Goal: Task Accomplishment & Management: Manage account settings

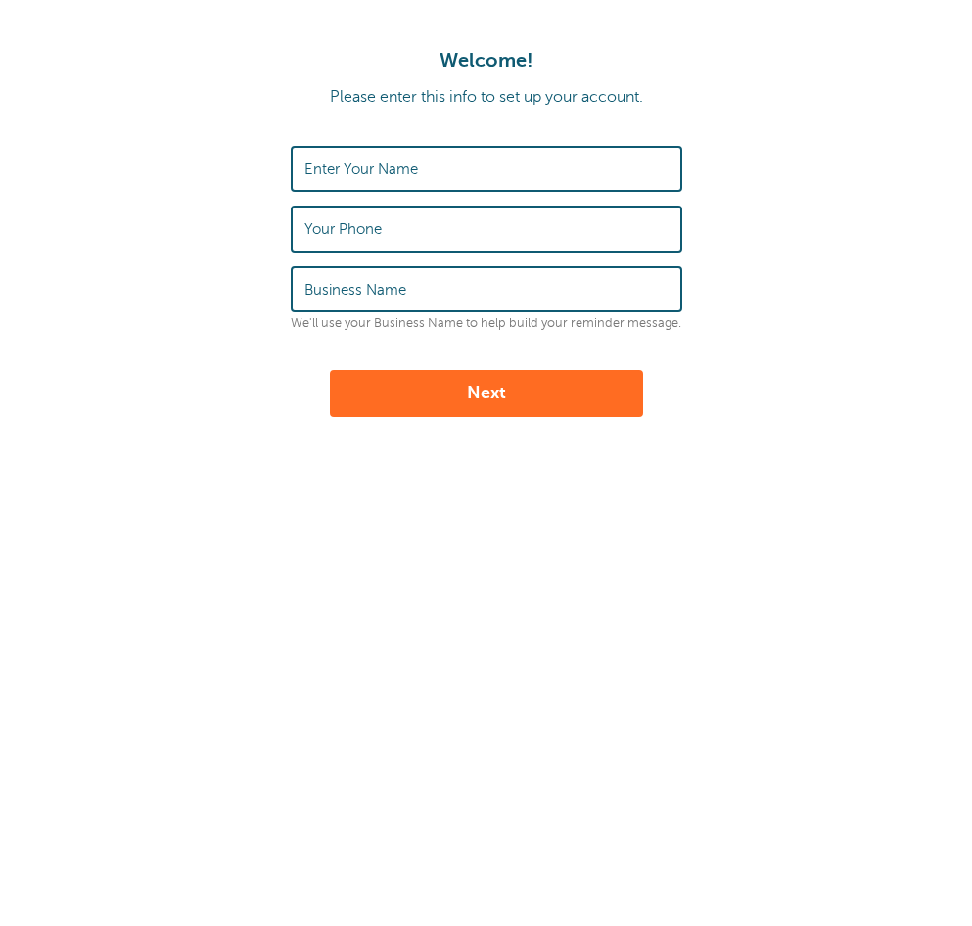
click at [514, 207] on input "Your Phone" at bounding box center [486, 228] width 364 height 42
click at [438, 151] on input "Enter Your Name" at bounding box center [486, 169] width 364 height 42
type input "Jude"
click at [434, 209] on input "Your Phone" at bounding box center [486, 228] width 364 height 42
type input "+639509116204"
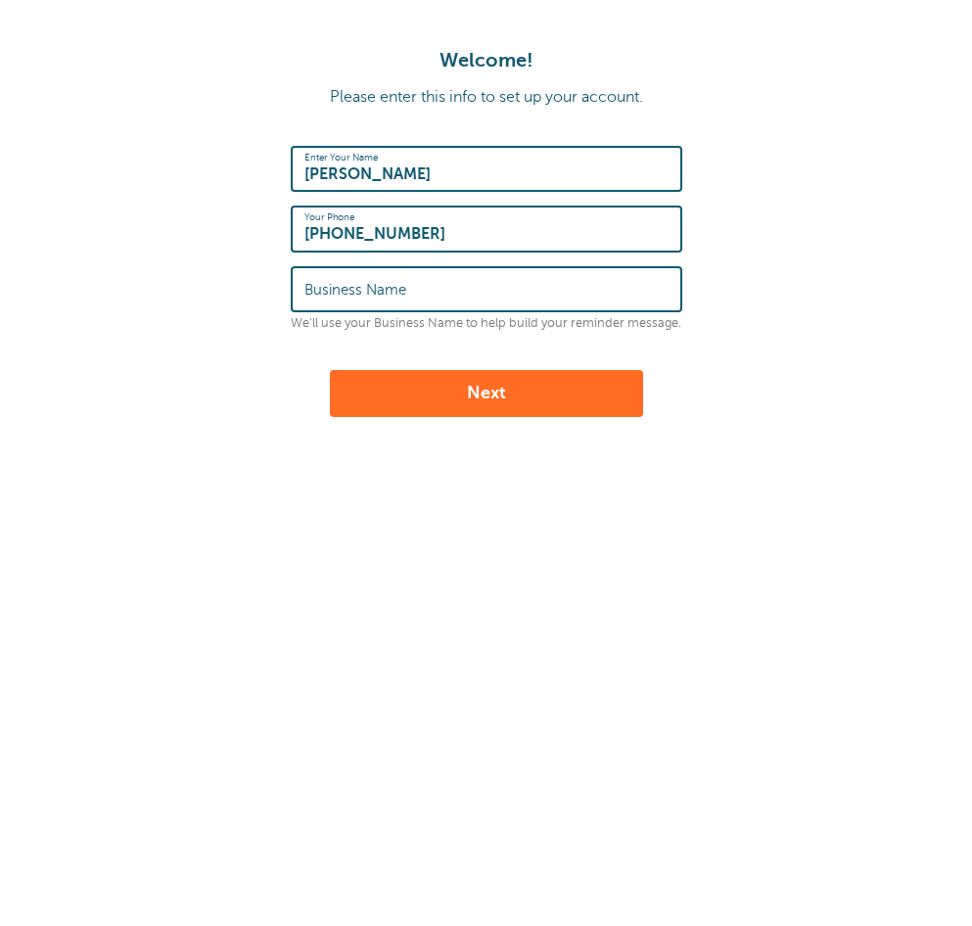
click at [479, 288] on input "Business Name" at bounding box center [486, 289] width 364 height 42
click at [458, 283] on input "Business Name" at bounding box center [486, 289] width 364 height 42
click at [669, 290] on div "Business Name" at bounding box center [486, 289] width 391 height 46
click at [917, 176] on form "Enter Your Name Jude Your Phone +639509116204 Business Name We'll use your Busi…" at bounding box center [486, 281] width 933 height 271
click at [507, 301] on input "Business Name" at bounding box center [486, 289] width 364 height 42
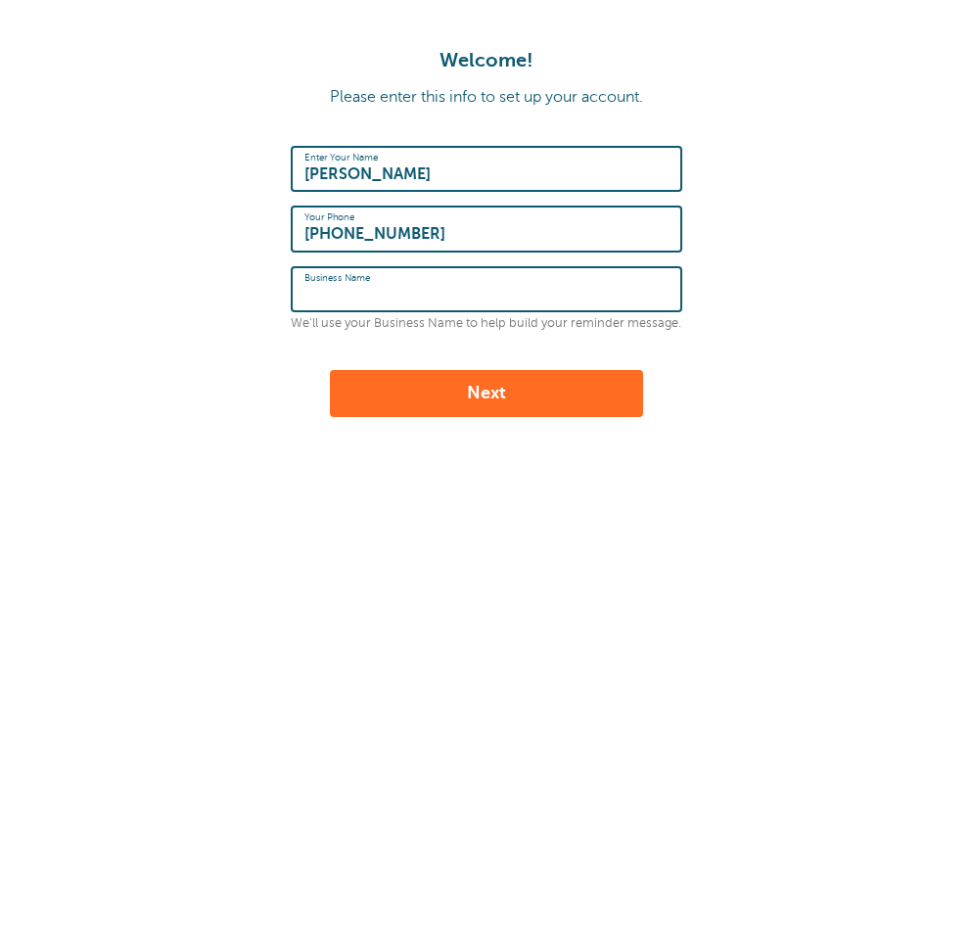
click at [505, 301] on input "Business Name" at bounding box center [486, 289] width 364 height 42
click at [886, 277] on form "Enter Your Name Jude Your Phone +639509116204 Business Name We'll use your Busi…" at bounding box center [486, 281] width 933 height 271
click at [578, 303] on input "Business Name" at bounding box center [486, 289] width 364 height 42
click at [535, 306] on input "Business Name" at bounding box center [486, 289] width 364 height 42
click at [812, 287] on form "Enter Your Name Jude Your Phone +639509116204 Business Name We'll use your Busi…" at bounding box center [486, 281] width 933 height 271
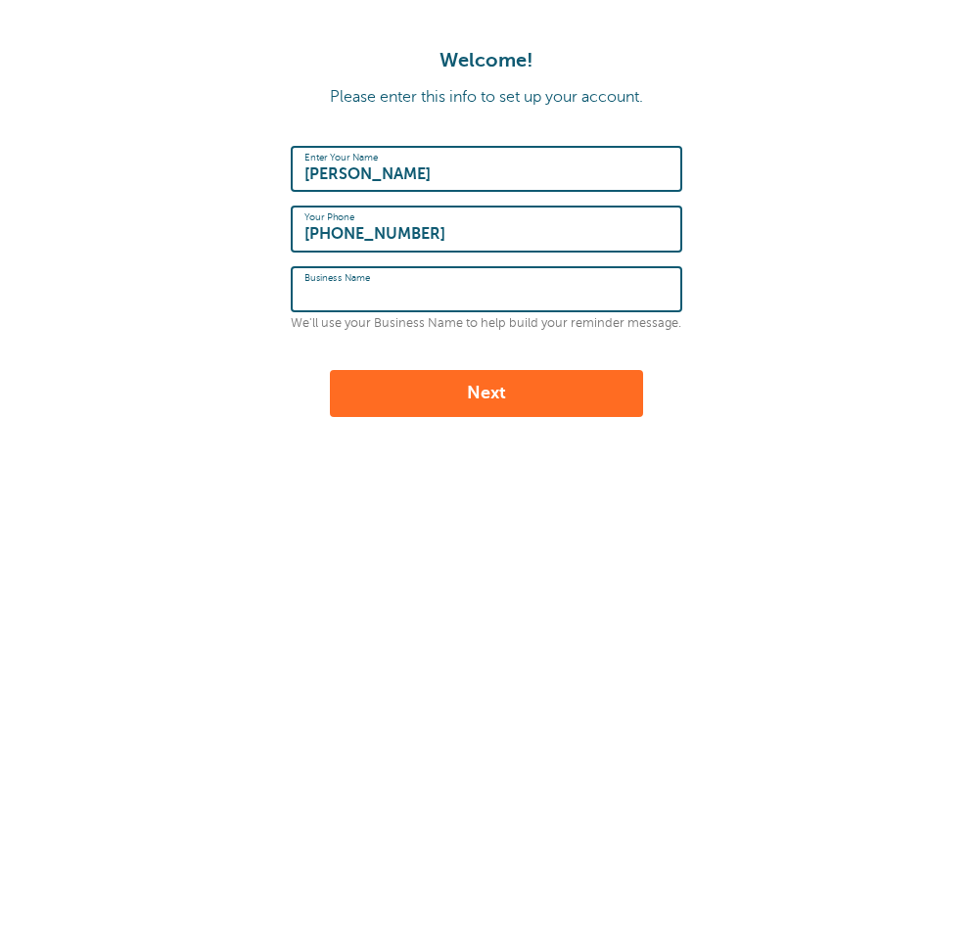
click at [474, 296] on input "Business Name" at bounding box center [486, 289] width 364 height 42
click at [796, 288] on form "Enter Your Name Jude Your Phone +639509116204 Business Name We'll use your Busi…" at bounding box center [486, 281] width 933 height 271
click at [409, 310] on div "Business Name" at bounding box center [486, 289] width 391 height 46
click at [845, 296] on form "Enter Your Name Jude Your Phone +639509116204 Business Name We'll use your Busi…" at bounding box center [486, 281] width 933 height 271
click at [489, 306] on input "Business Name" at bounding box center [486, 289] width 364 height 42
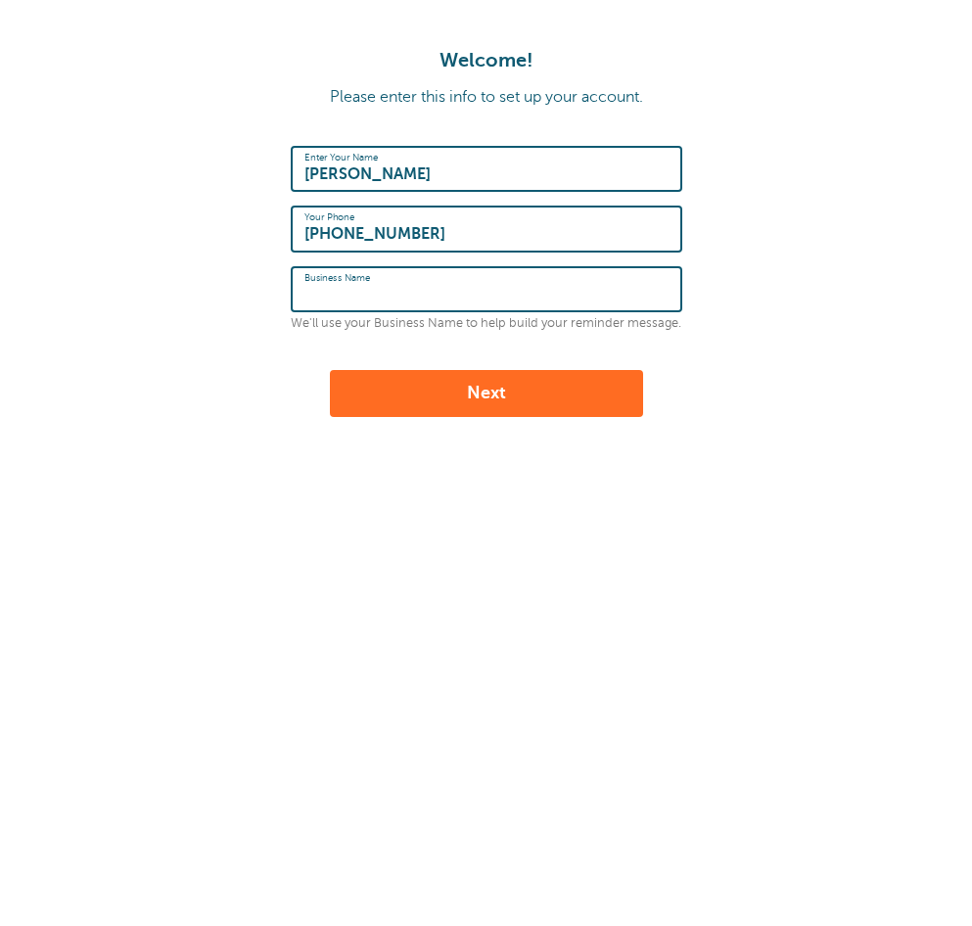
click at [851, 297] on form "Enter Your Name Jude Your Phone +639509116204 Business Name We'll use your Busi…" at bounding box center [486, 281] width 933 height 271
click at [498, 307] on input "Business Name" at bounding box center [486, 289] width 364 height 42
click at [826, 282] on form "Enter Your Name Jude Your Phone +639509116204 Business Name We'll use your Busi…" at bounding box center [486, 281] width 933 height 271
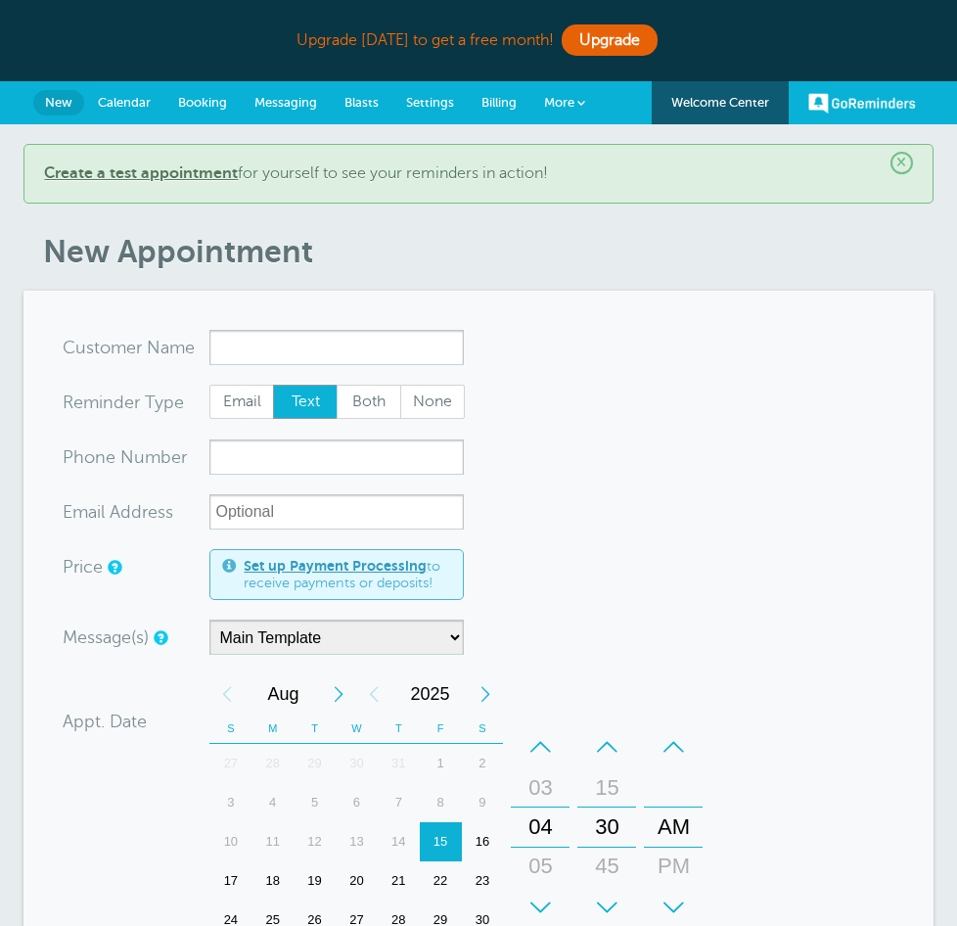
click at [603, 331] on form "You are creating a new customer. To use an existing customer select one from th…" at bounding box center [478, 813] width 831 height 967
click at [121, 102] on span "Calendar" at bounding box center [124, 102] width 53 height 15
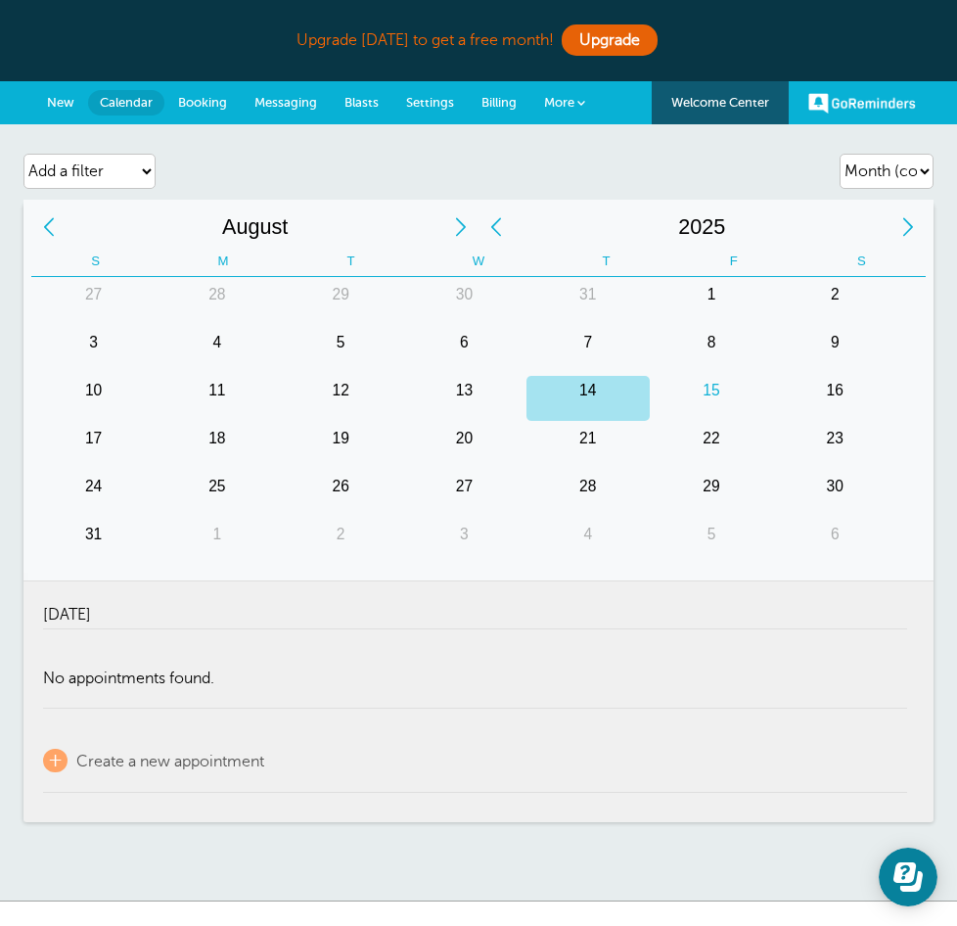
click at [694, 227] on span "2025" at bounding box center [702, 226] width 377 height 39
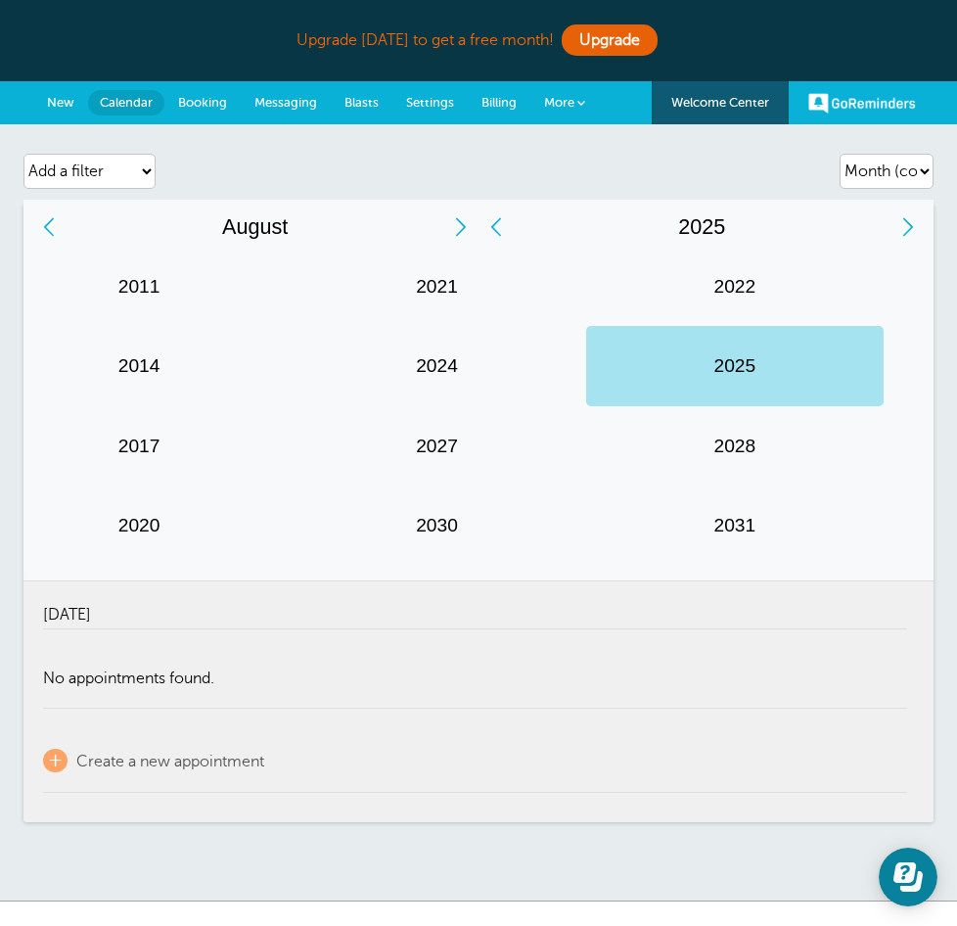
click at [586, 274] on div "2022" at bounding box center [734, 286] width 297 height 79
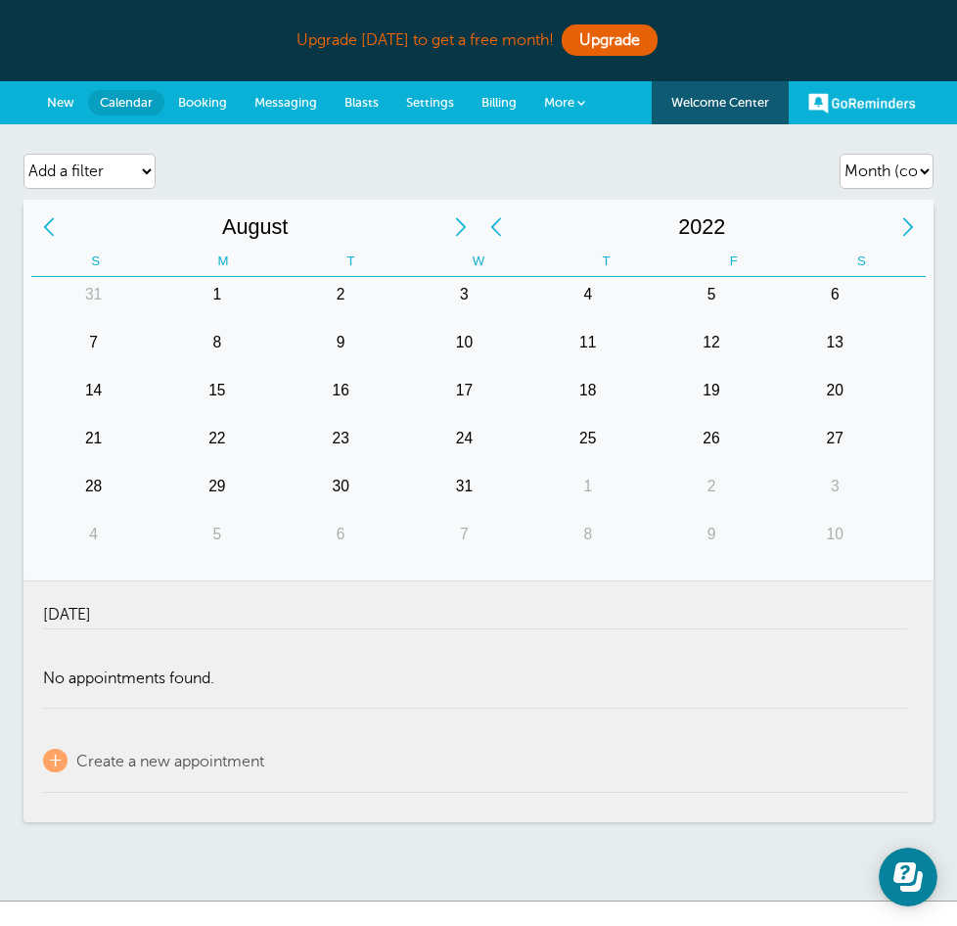
click at [833, 101] on link "GoReminders" at bounding box center [862, 102] width 108 height 43
click at [396, 49] on div "Upgrade today to get a free month! Upgrade" at bounding box center [477, 41] width 909 height 42
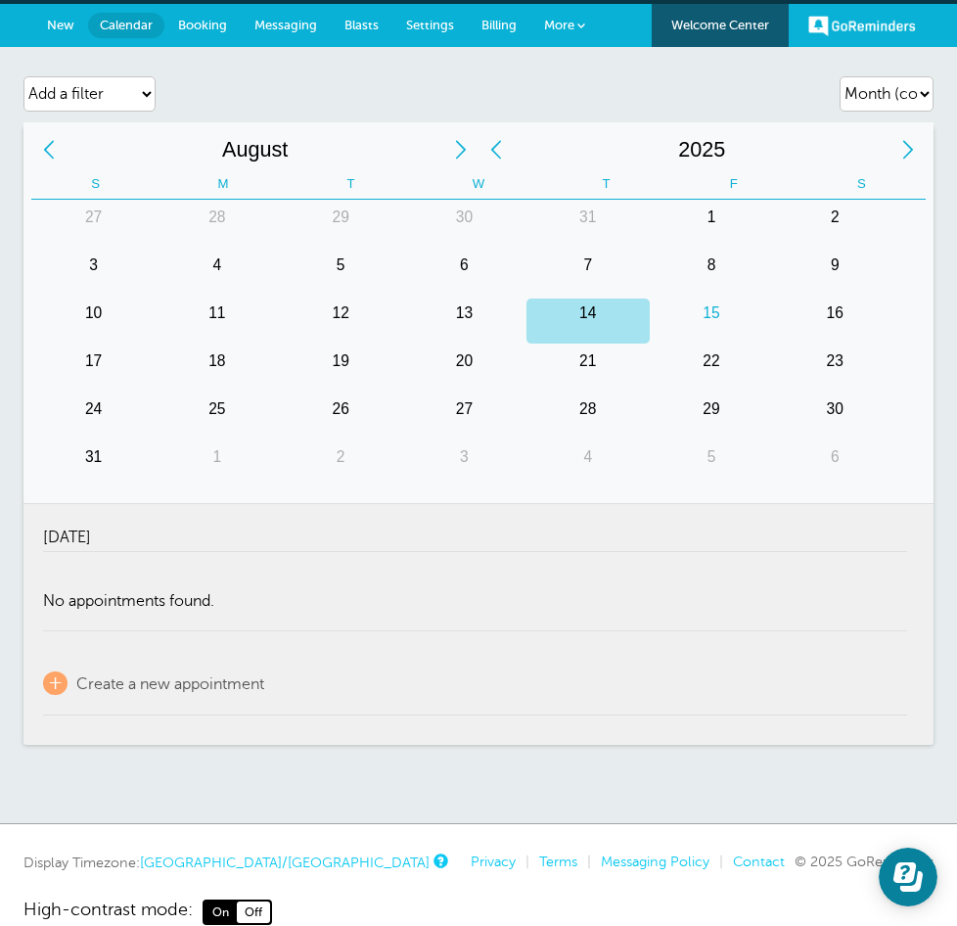
scroll to position [135, 0]
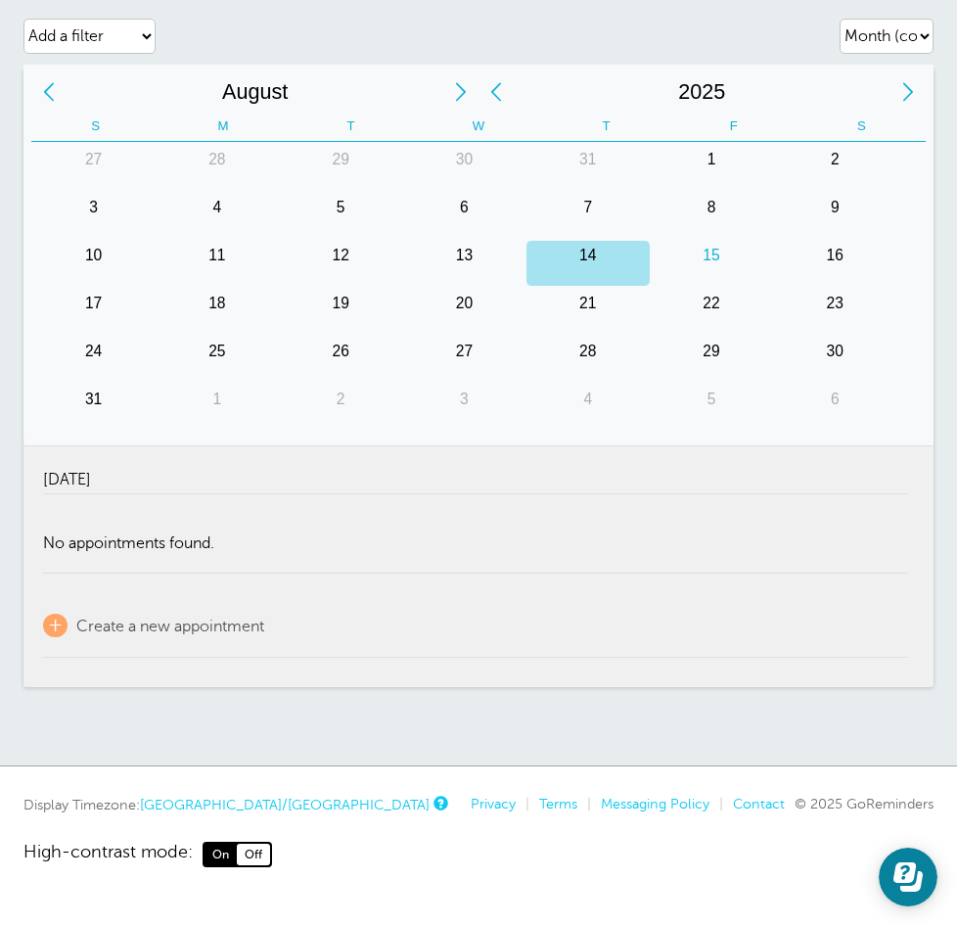
click at [99, 854] on span "High-contrast mode:" at bounding box center [107, 854] width 169 height 25
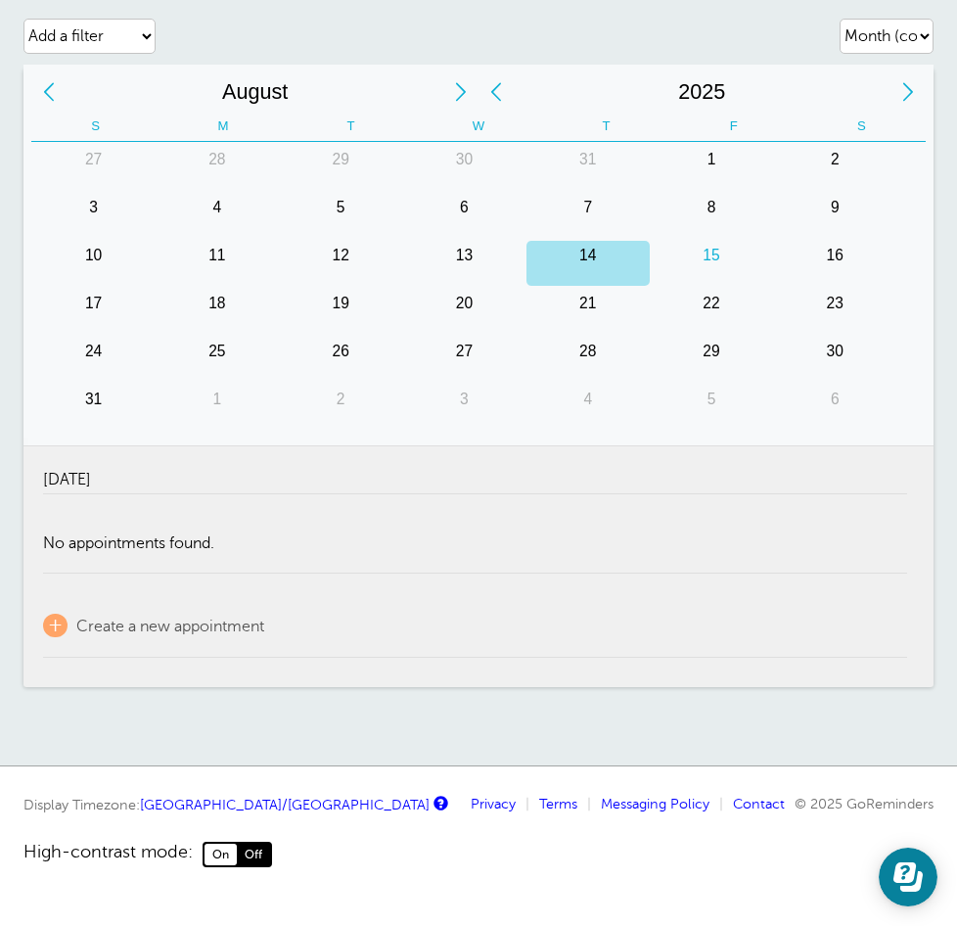
click at [99, 854] on span "High-contrast mode:" at bounding box center [107, 854] width 169 height 25
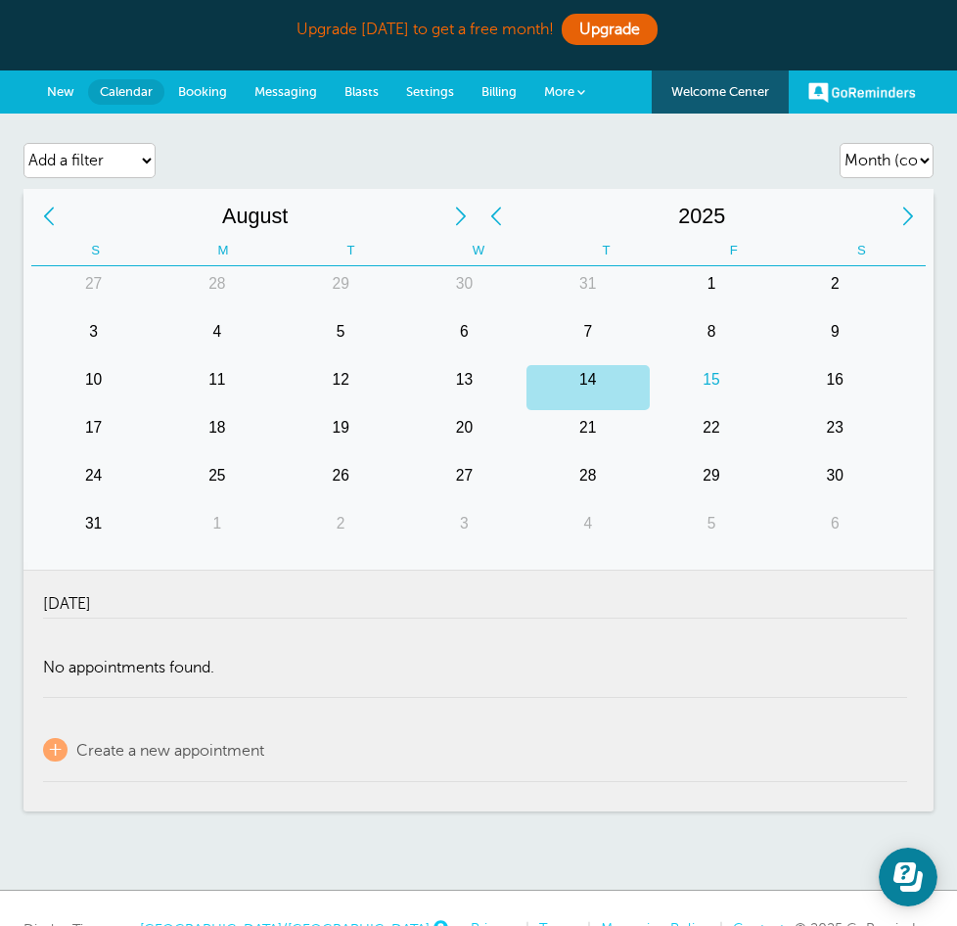
scroll to position [0, 0]
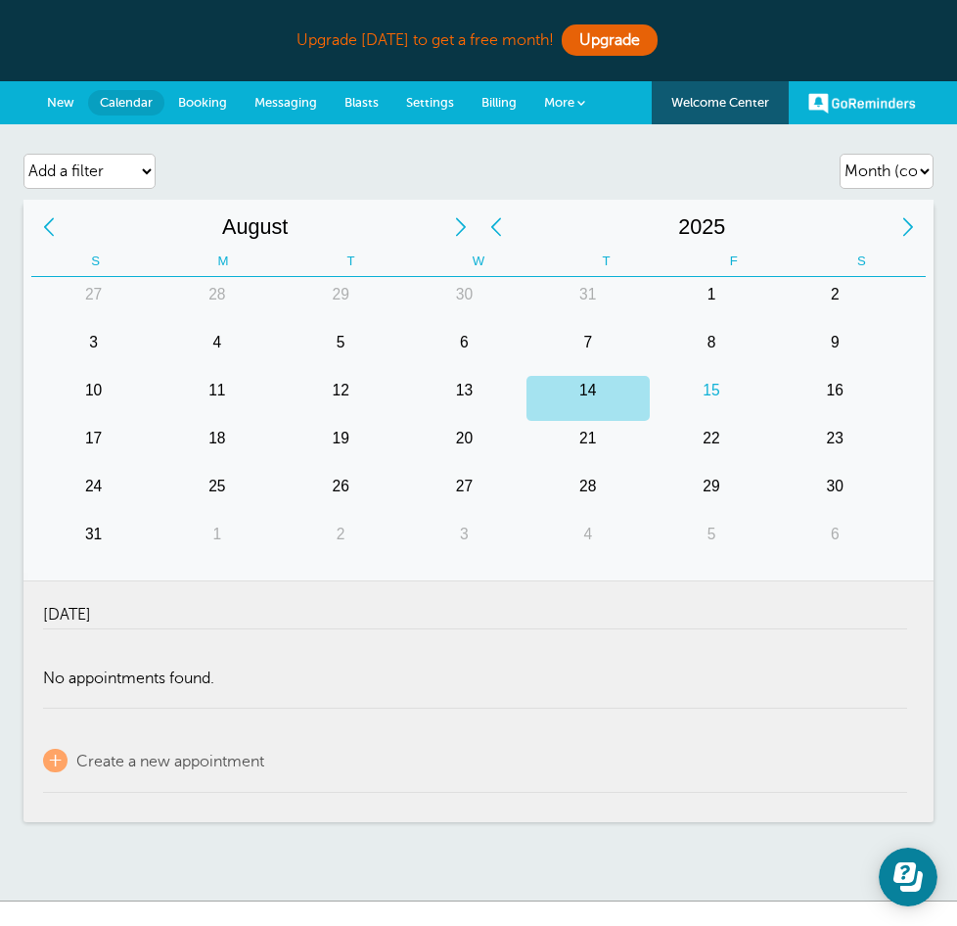
click at [472, 37] on div "Upgrade today to get a free month! Upgrade" at bounding box center [477, 41] width 909 height 42
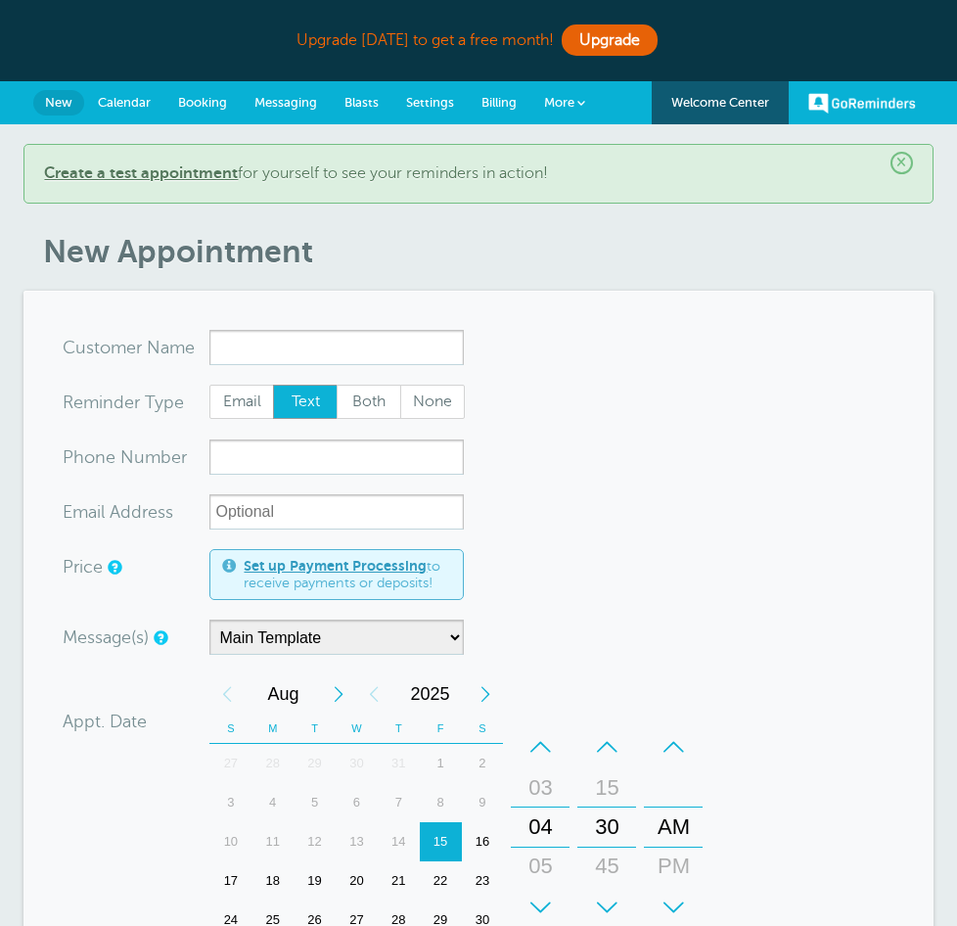
drag, startPoint x: 379, startPoint y: 237, endPoint x: 366, endPoint y: 221, distance: 20.2
click at [377, 237] on h1 "New Appointment" at bounding box center [488, 251] width 890 height 37
click at [379, 156] on div "× Create a test appointment for yourself to see your reminders in action!" at bounding box center [477, 174] width 909 height 60
click at [438, 47] on div "Upgrade today to get a free month! Upgrade" at bounding box center [477, 41] width 909 height 42
click at [598, 35] on link "Upgrade" at bounding box center [610, 39] width 96 height 31
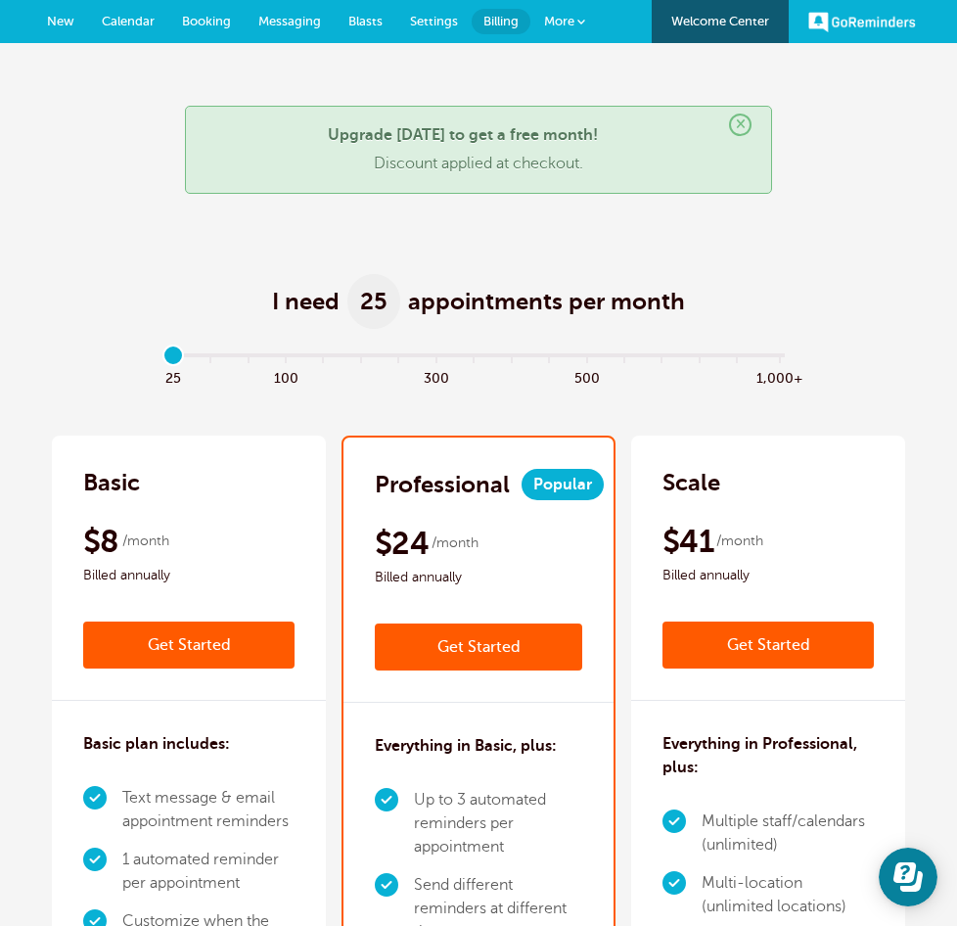
click at [741, 118] on span "×" at bounding box center [740, 125] width 23 height 23
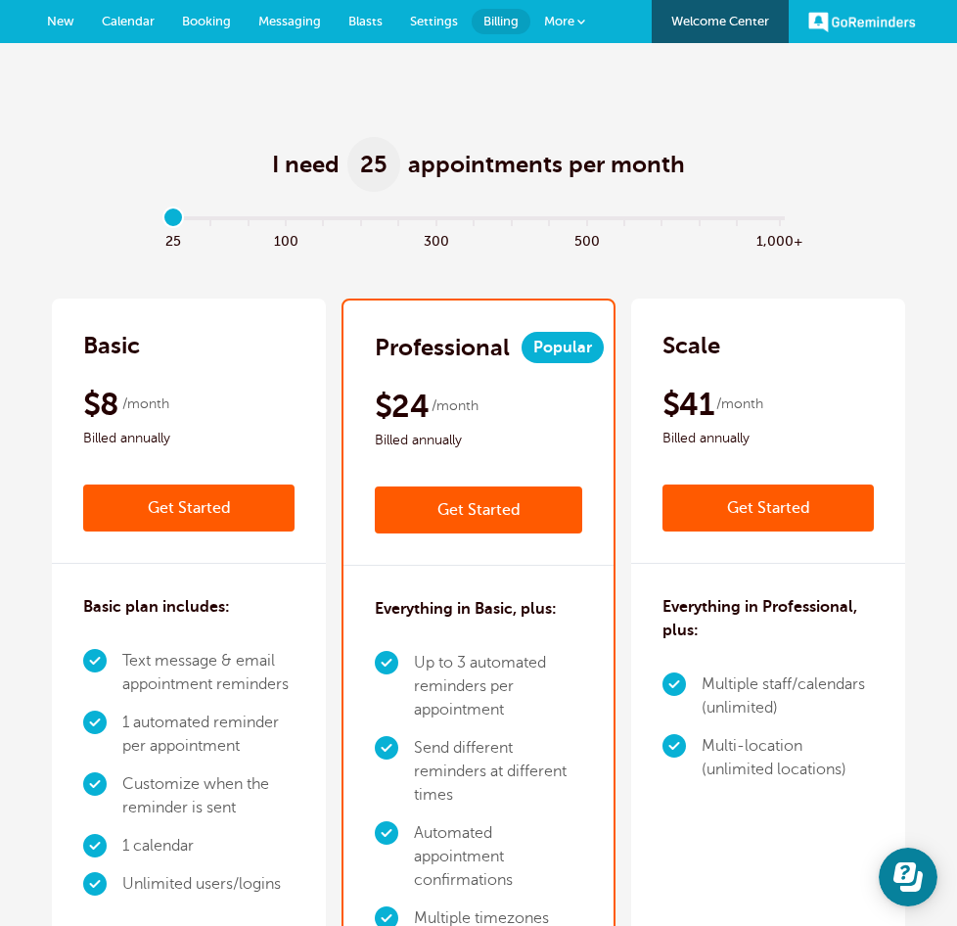
click at [824, 21] on link "GoReminders" at bounding box center [862, 21] width 108 height 43
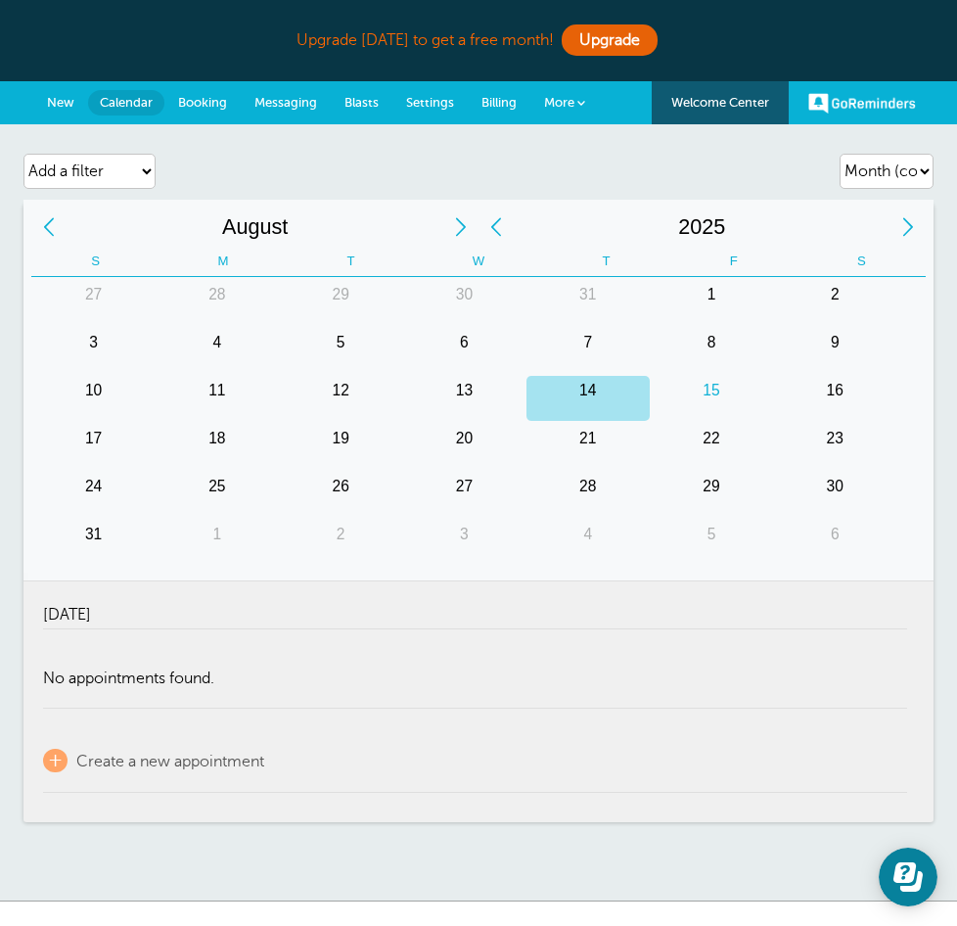
click at [885, 94] on link "GoReminders" at bounding box center [862, 102] width 108 height 43
click at [414, 112] on link "Settings" at bounding box center [429, 102] width 75 height 43
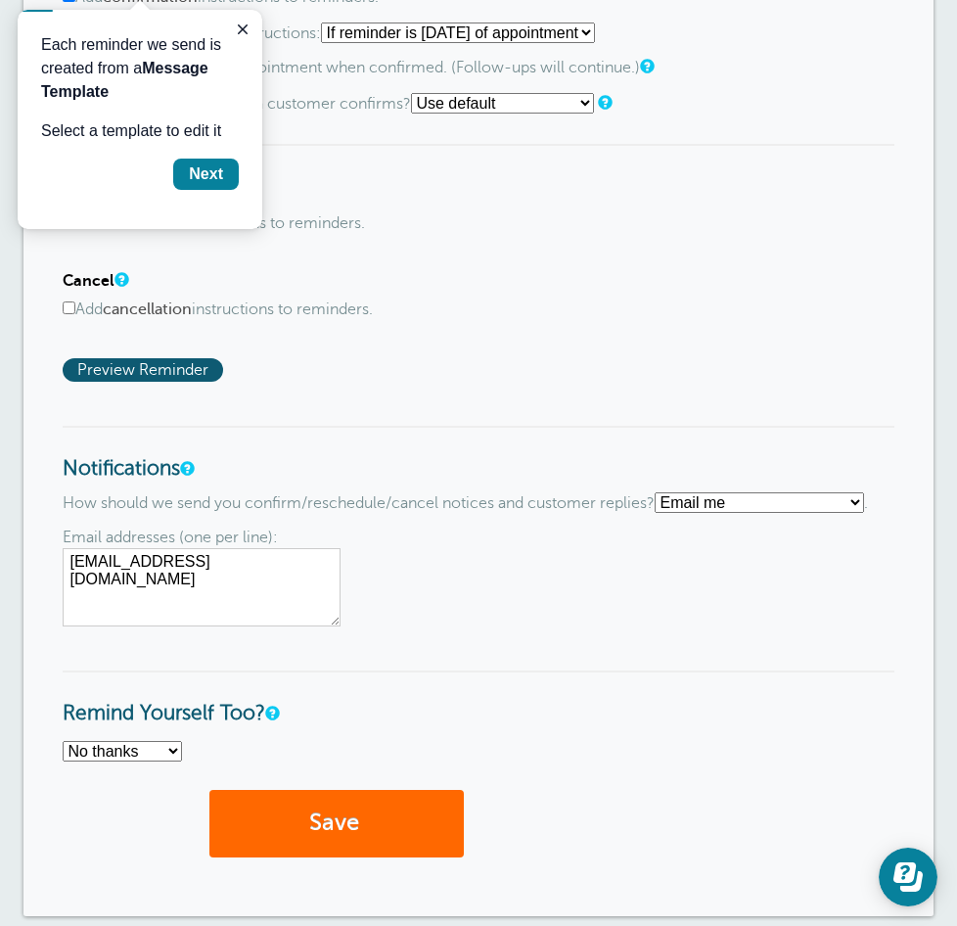
scroll to position [1076, 0]
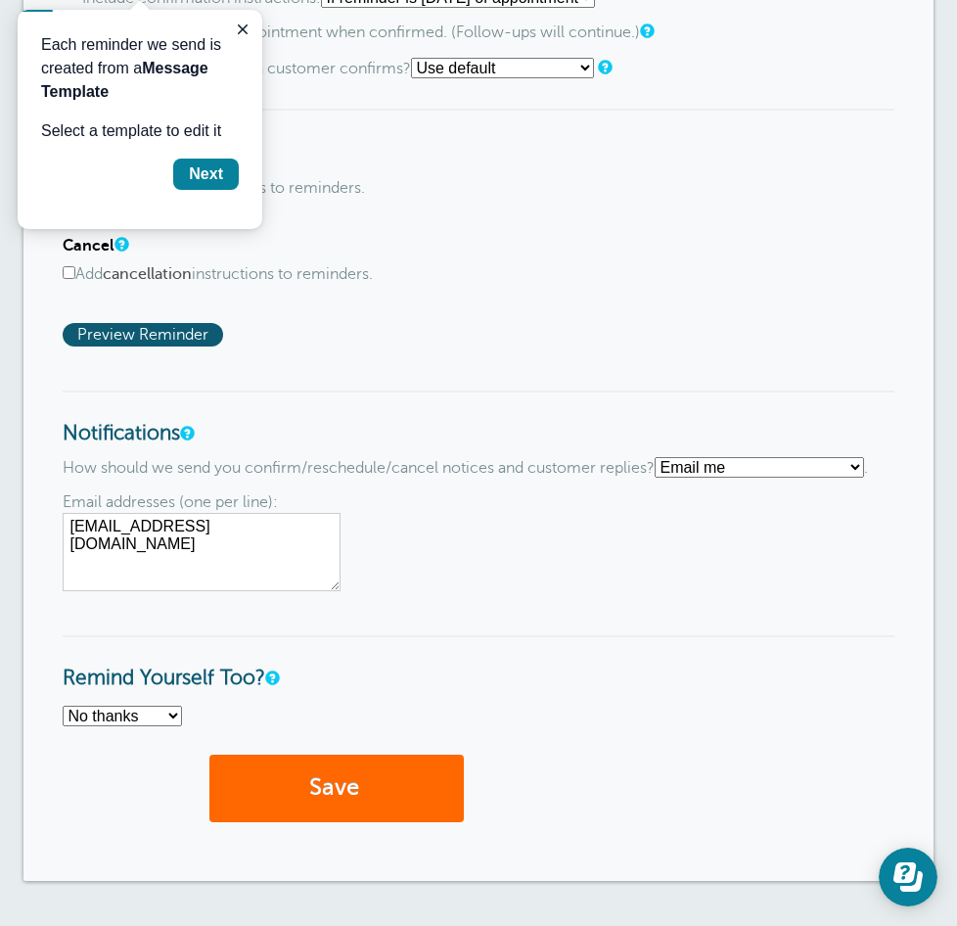
click at [655, 478] on select "Text me Email me Don't send me notifications" at bounding box center [759, 467] width 209 height 21
drag, startPoint x: 503, startPoint y: 567, endPoint x: 370, endPoint y: 652, distance: 158.0
click at [503, 569] on div "Email addresses (one per line): juderuego2@gmail.com" at bounding box center [478, 541] width 831 height 97
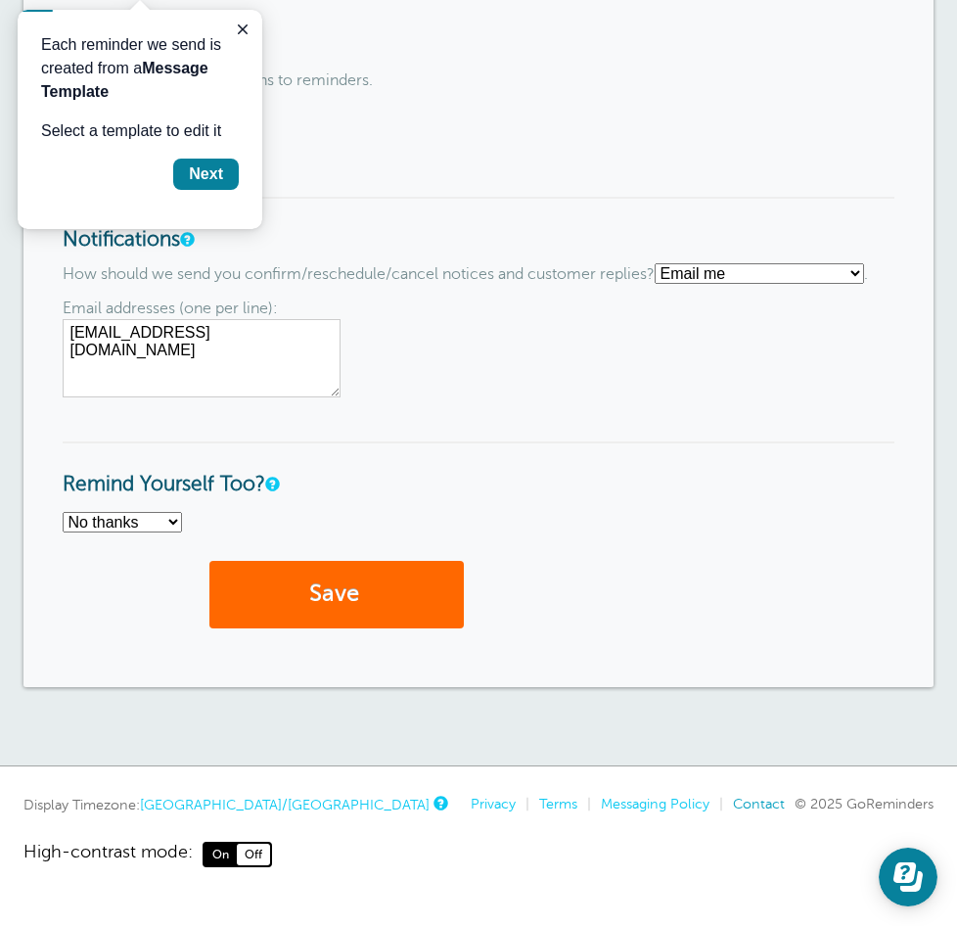
click at [754, 807] on link "Contact" at bounding box center [759, 804] width 52 height 16
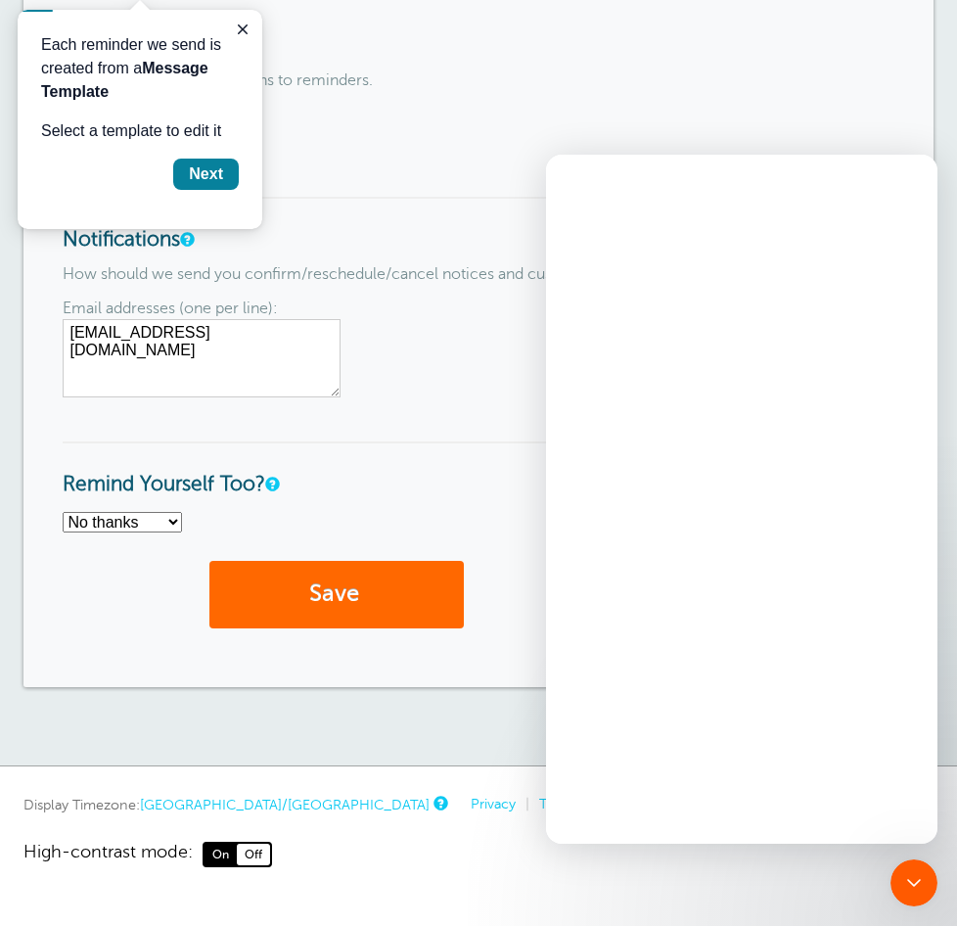
scroll to position [0, 0]
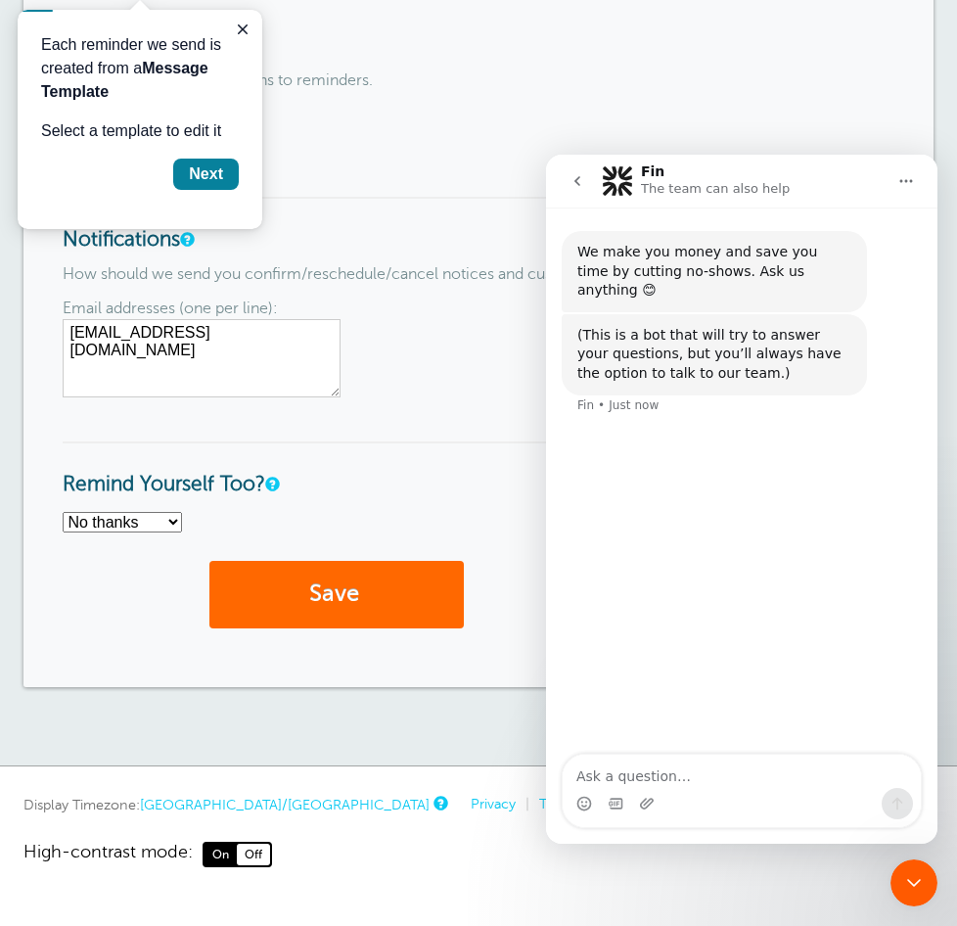
click at [665, 770] on textarea "Ask a question…" at bounding box center [742, 770] width 358 height 33
click at [920, 884] on icon "Close Intercom Messenger" at bounding box center [913, 882] width 23 height 23
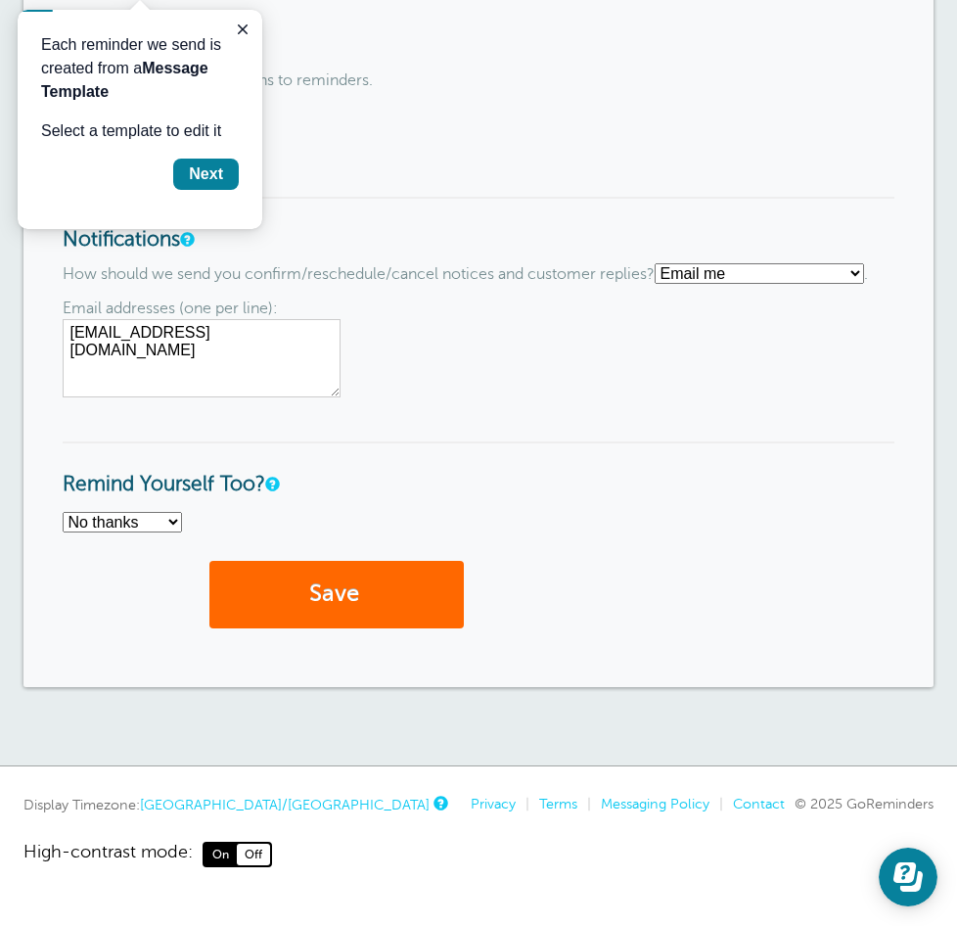
drag, startPoint x: 862, startPoint y: 799, endPoint x: 839, endPoint y: 804, distance: 24.2
click at [862, 798] on span "© 2025 GoReminders" at bounding box center [864, 804] width 139 height 16
click at [613, 804] on link "Messaging Policy" at bounding box center [655, 804] width 109 height 16
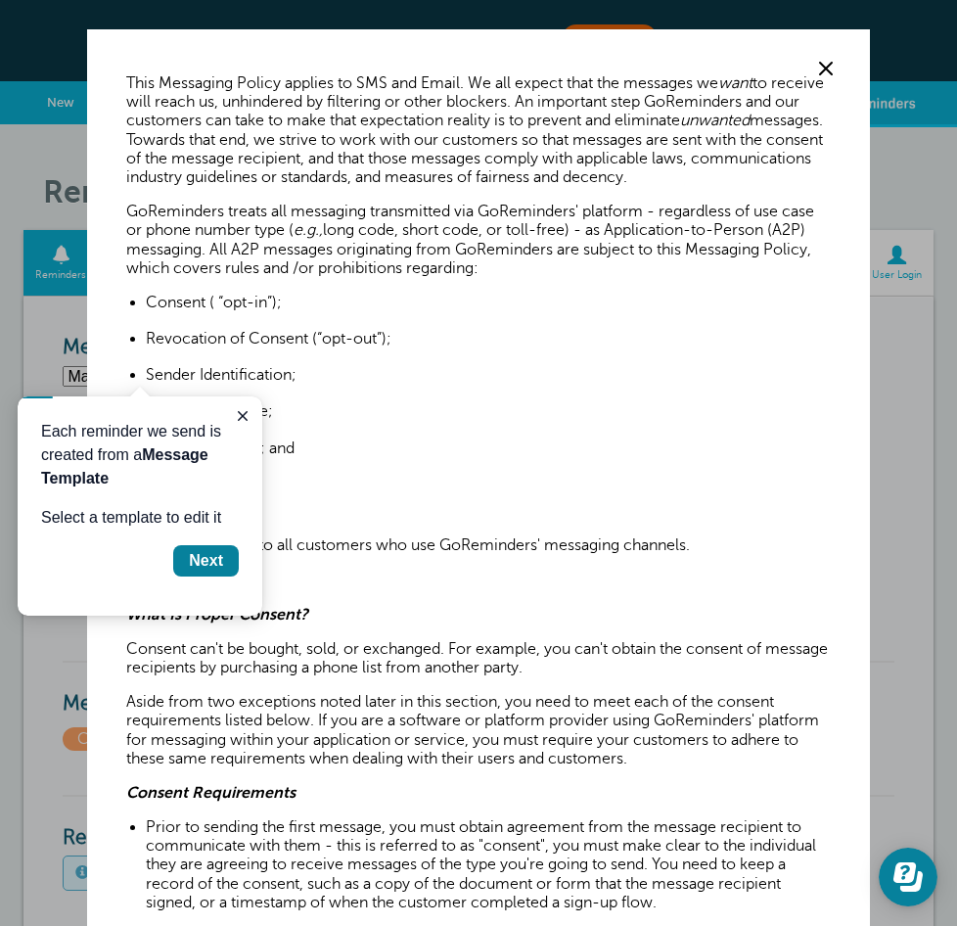
click at [812, 62] on span at bounding box center [825, 68] width 29 height 29
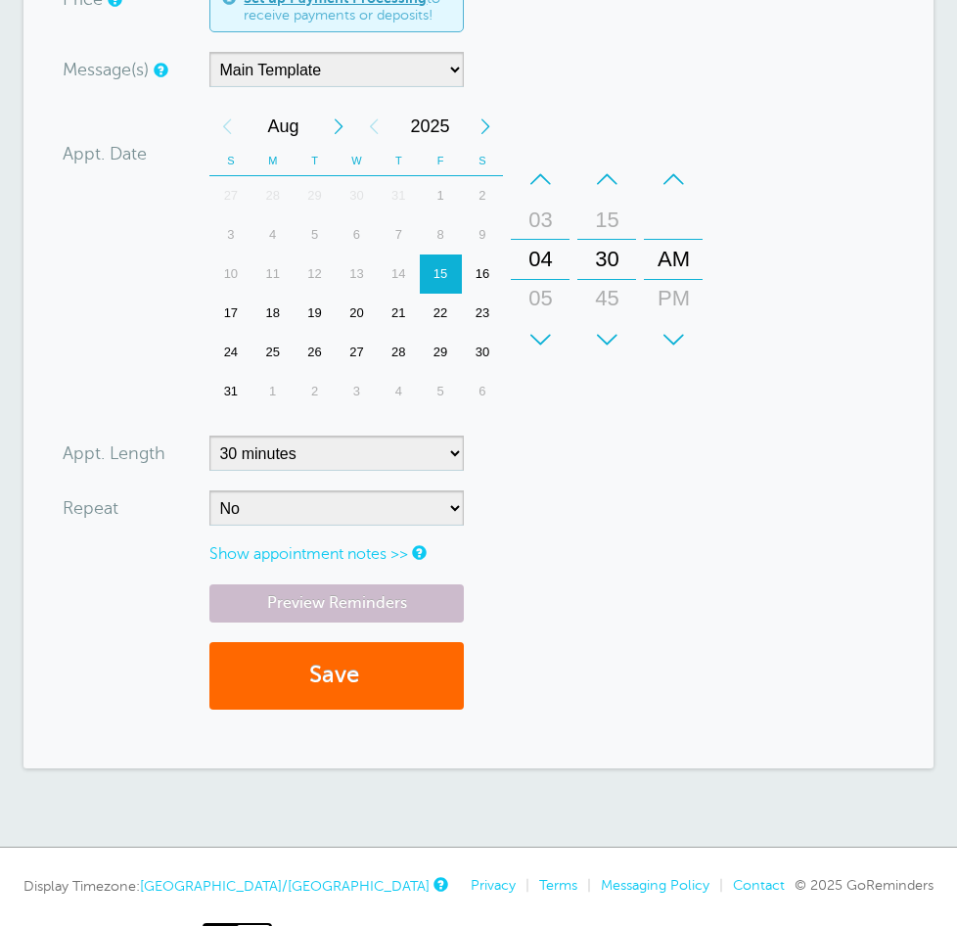
scroll to position [649, 0]
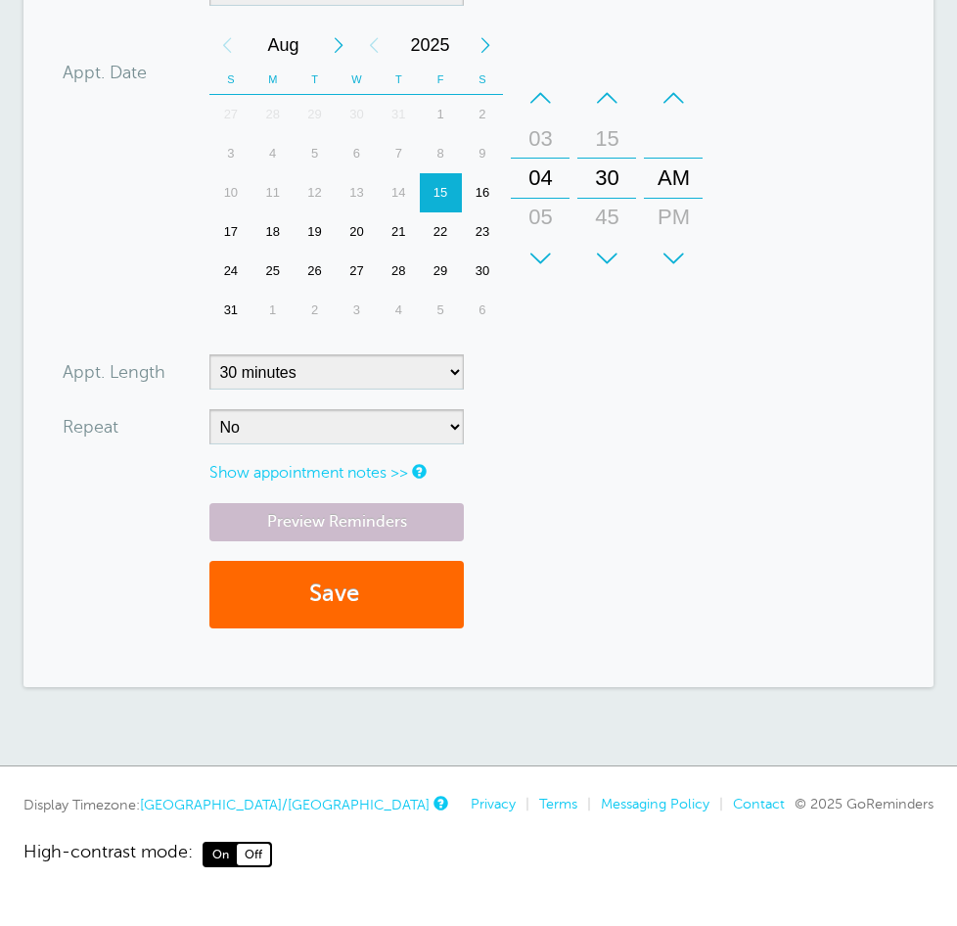
click at [329, 474] on link "Show appointment notes >>" at bounding box center [308, 473] width 199 height 18
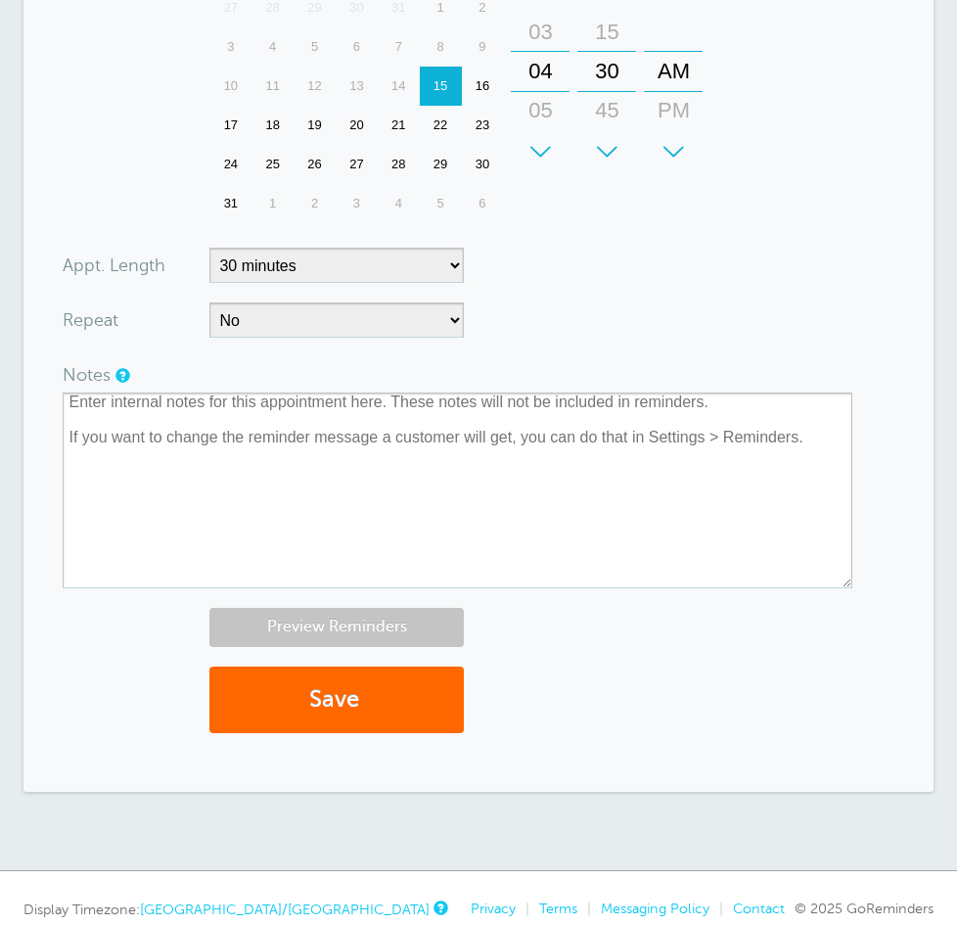
scroll to position [861, 0]
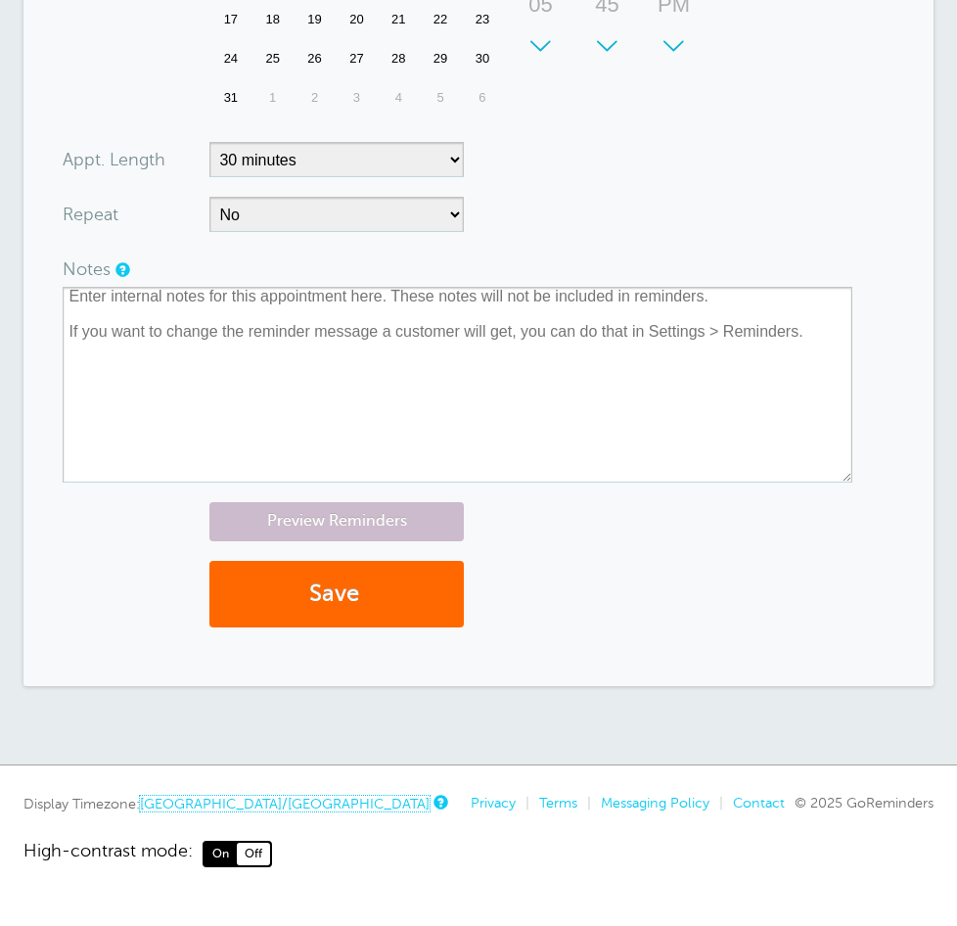
click at [226, 803] on link "[GEOGRAPHIC_DATA]/[GEOGRAPHIC_DATA]" at bounding box center [285, 804] width 290 height 16
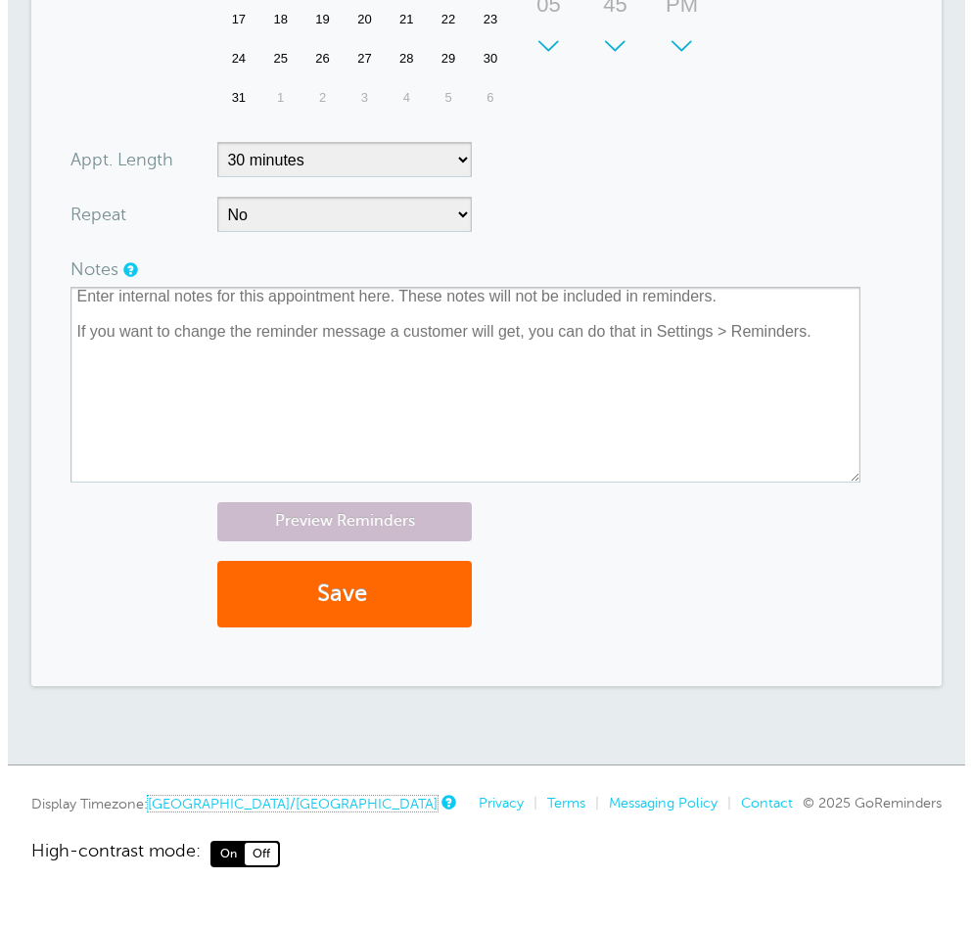
scroll to position [698, 0]
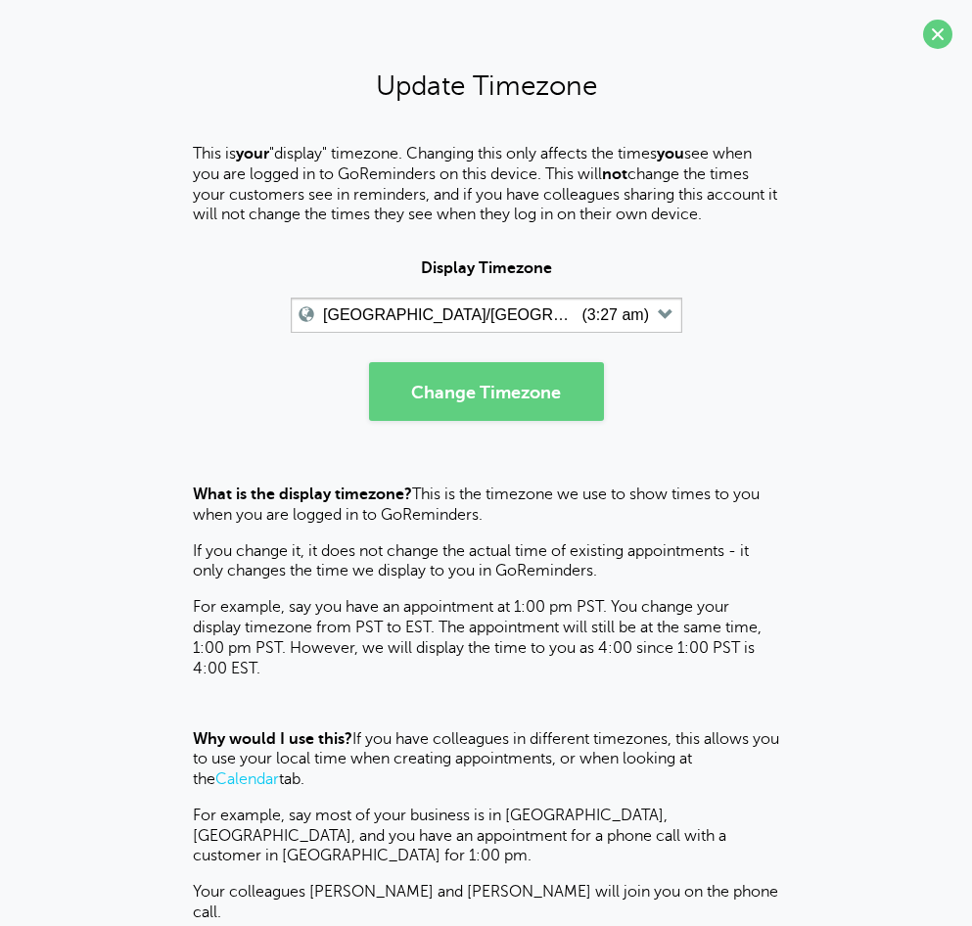
click at [923, 28] on span at bounding box center [937, 34] width 29 height 29
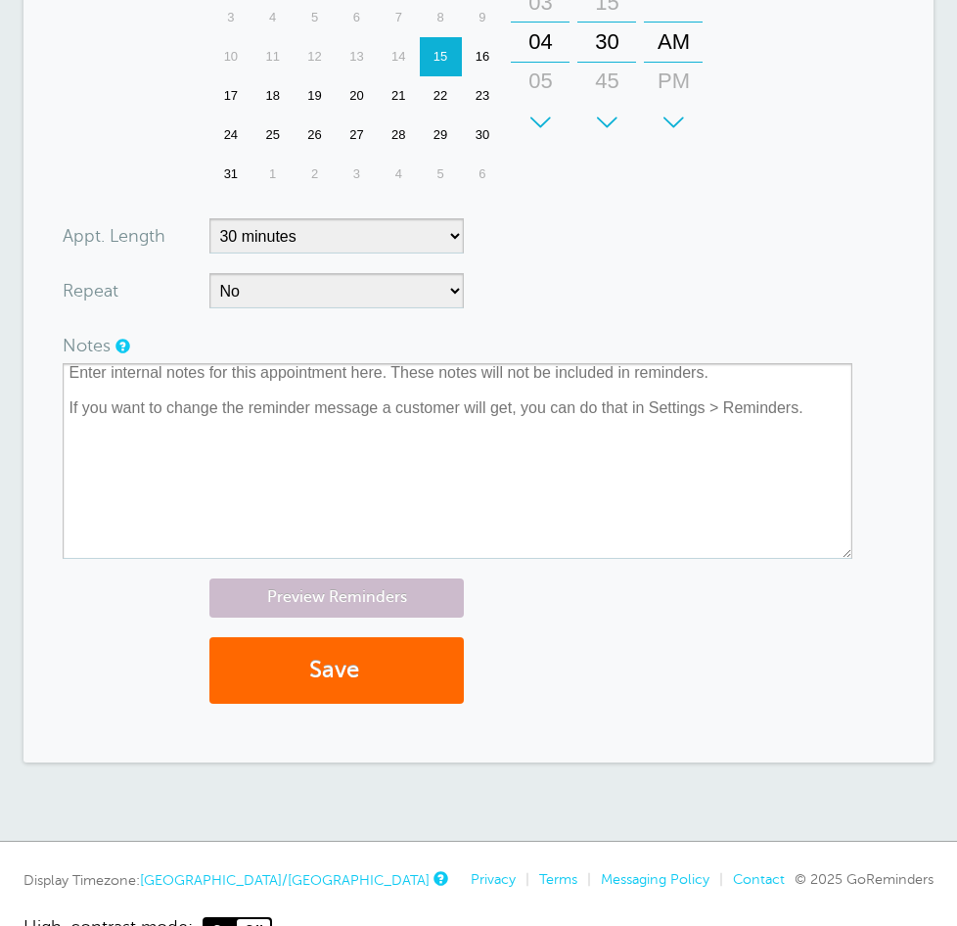
scroll to position [861, 0]
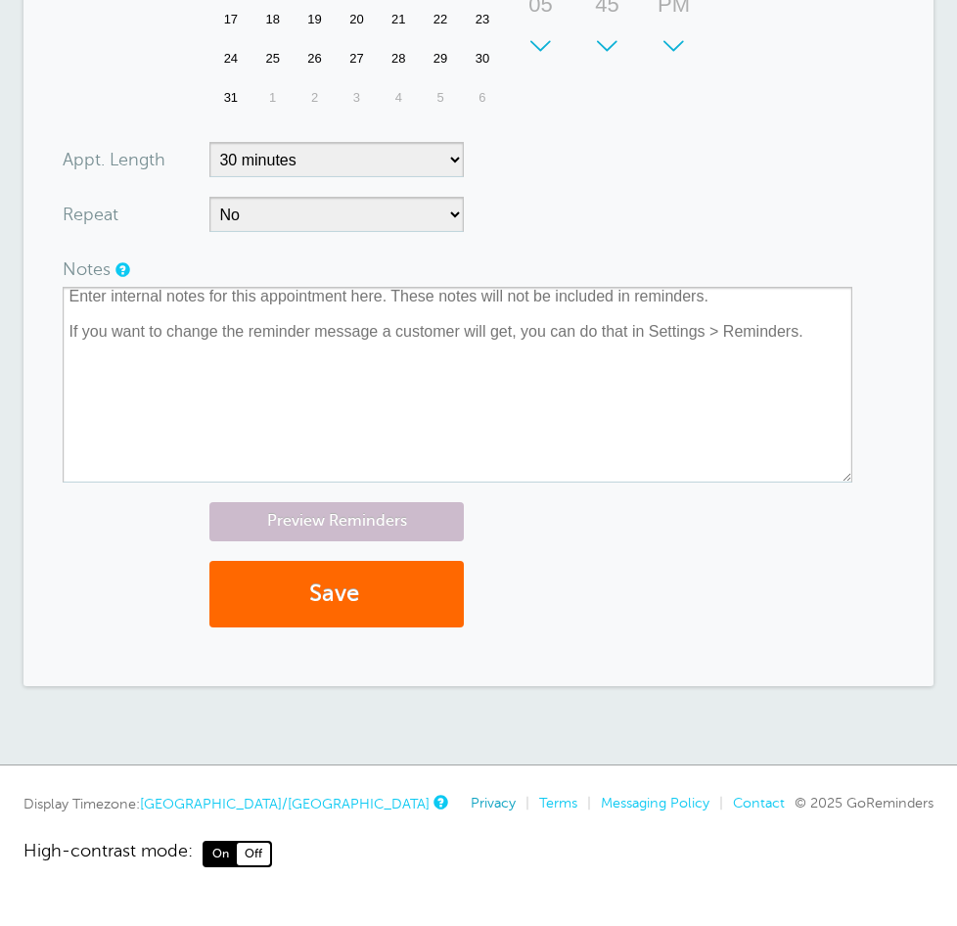
click at [480, 806] on link "Privacy" at bounding box center [493, 803] width 45 height 16
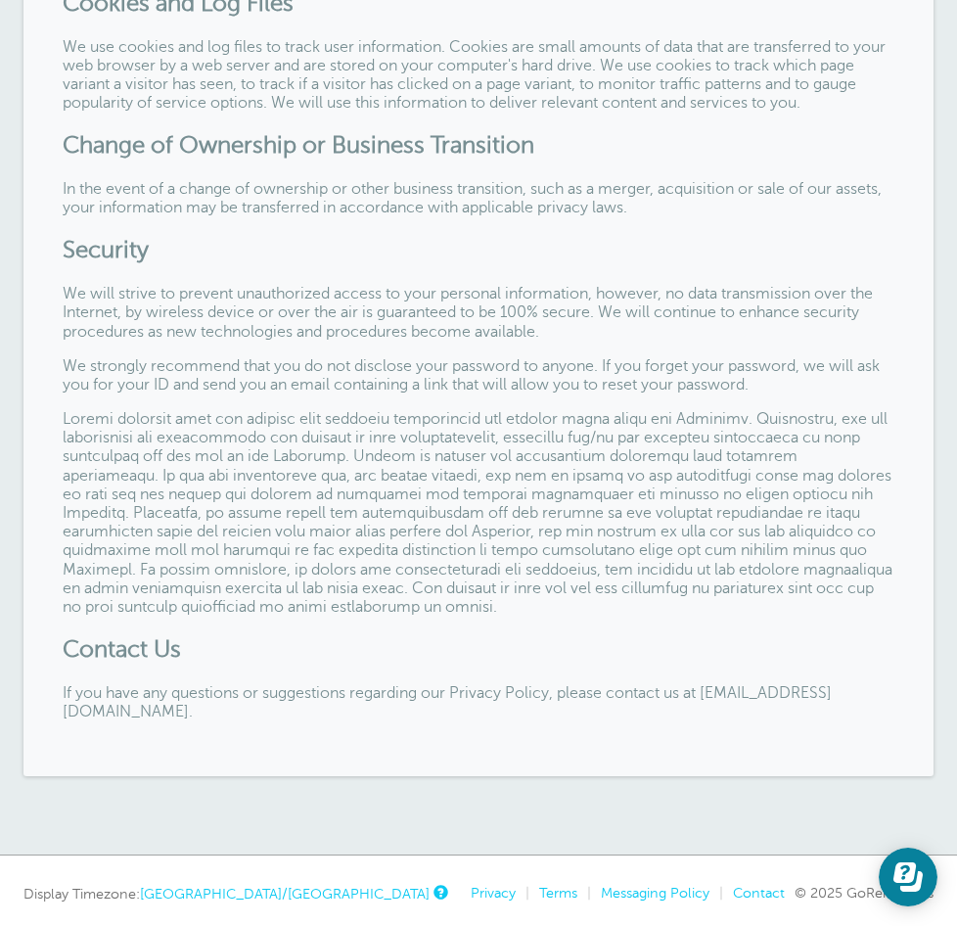
scroll to position [2021, 0]
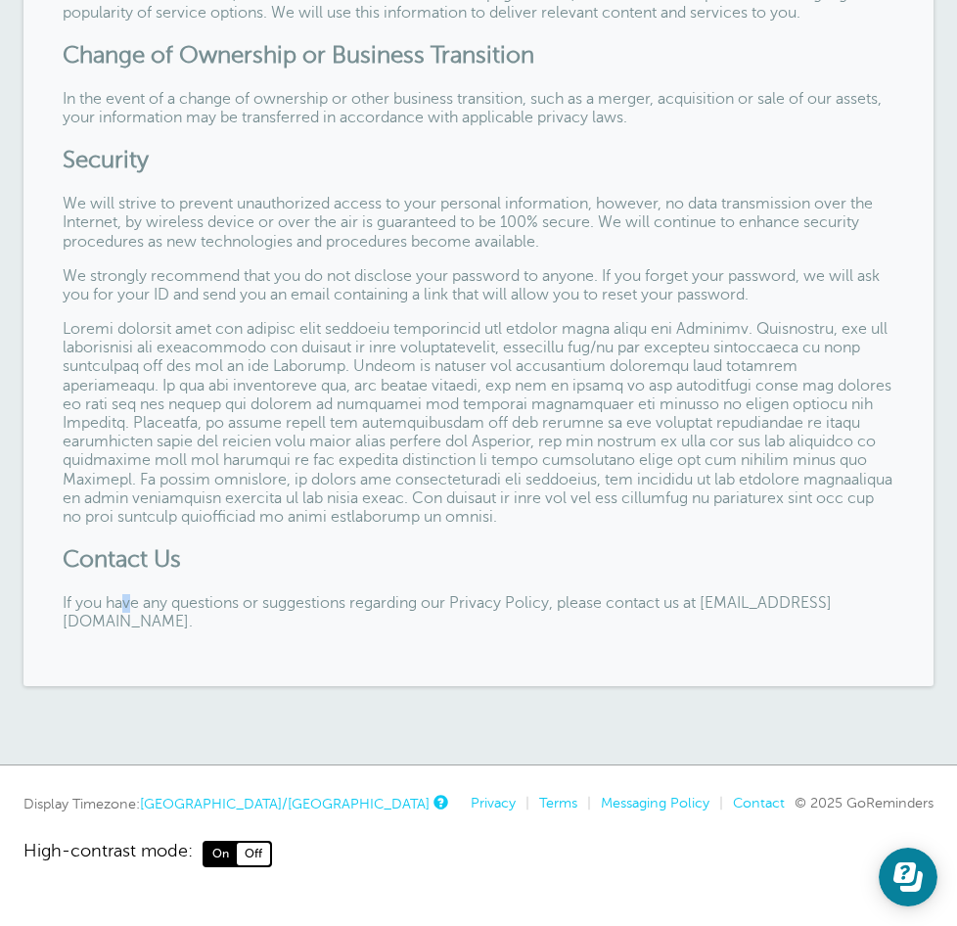
drag, startPoint x: 142, startPoint y: 594, endPoint x: 334, endPoint y: 622, distance: 193.9
click at [332, 622] on p "If you have any questions or suggestions regarding our Privacy Policy, please c…" at bounding box center [478, 612] width 831 height 37
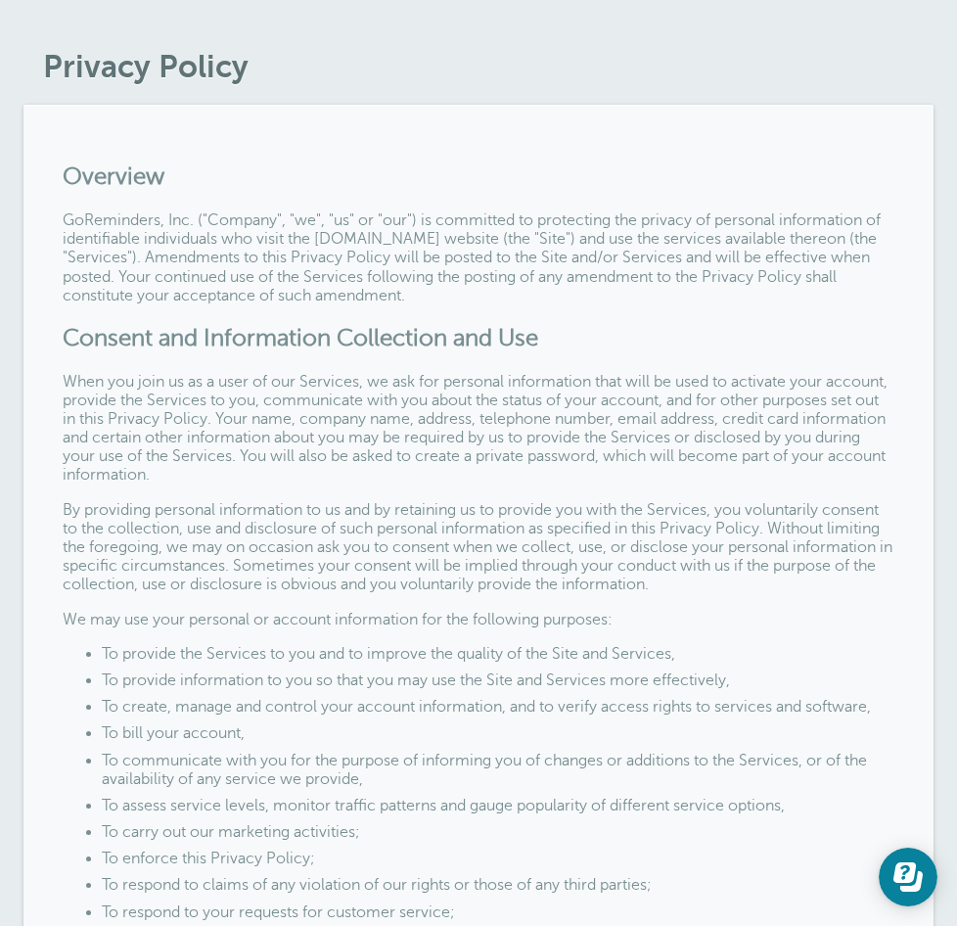
scroll to position [0, 0]
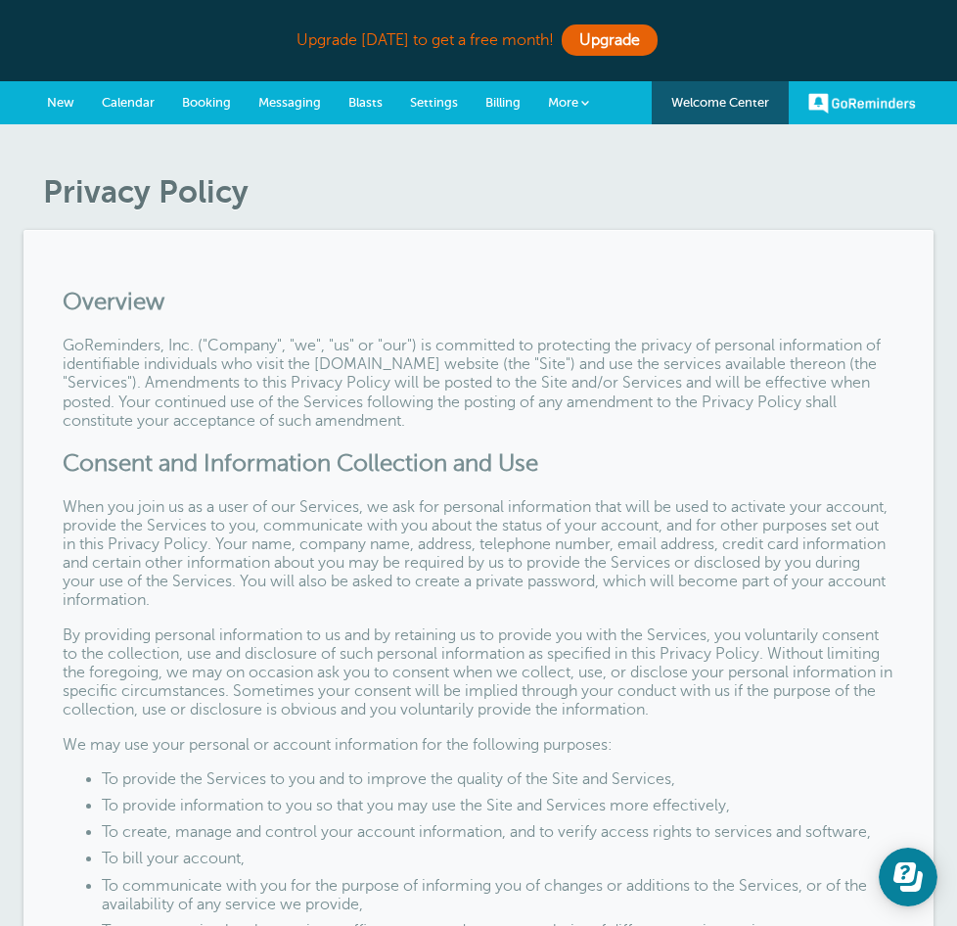
click at [832, 112] on link "GoReminders" at bounding box center [862, 102] width 108 height 43
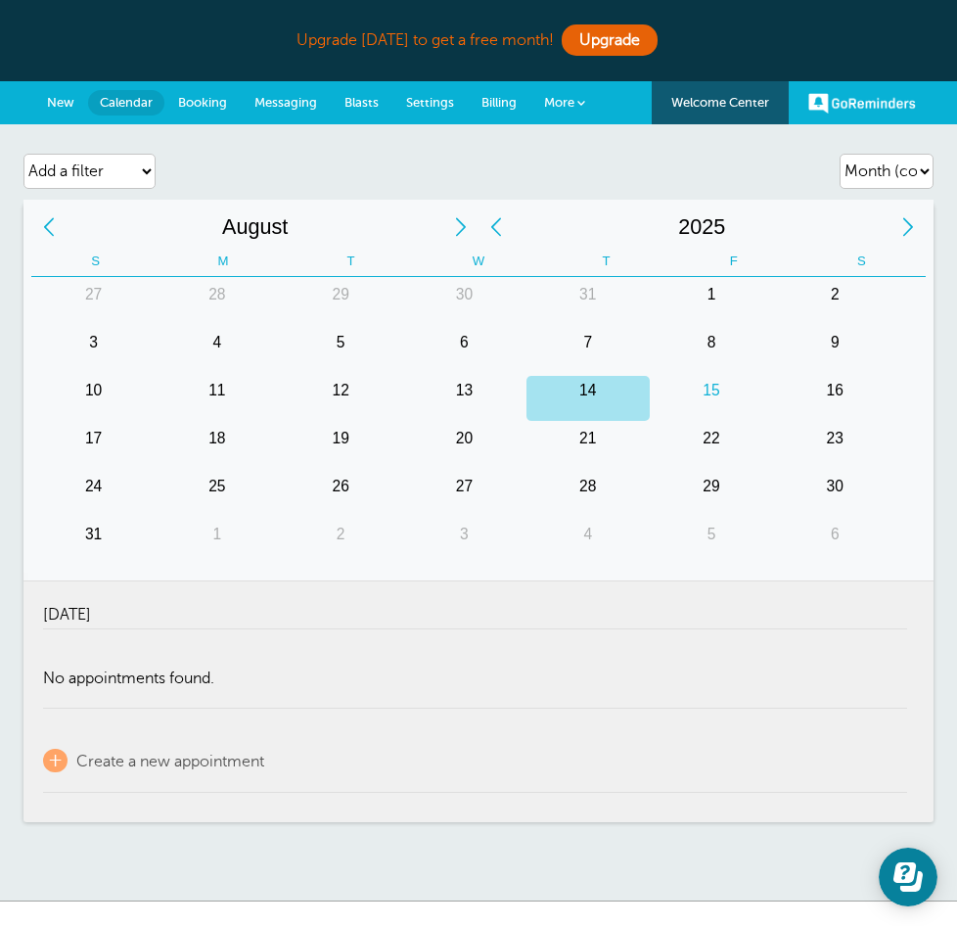
click at [574, 106] on span "More" at bounding box center [559, 102] width 30 height 15
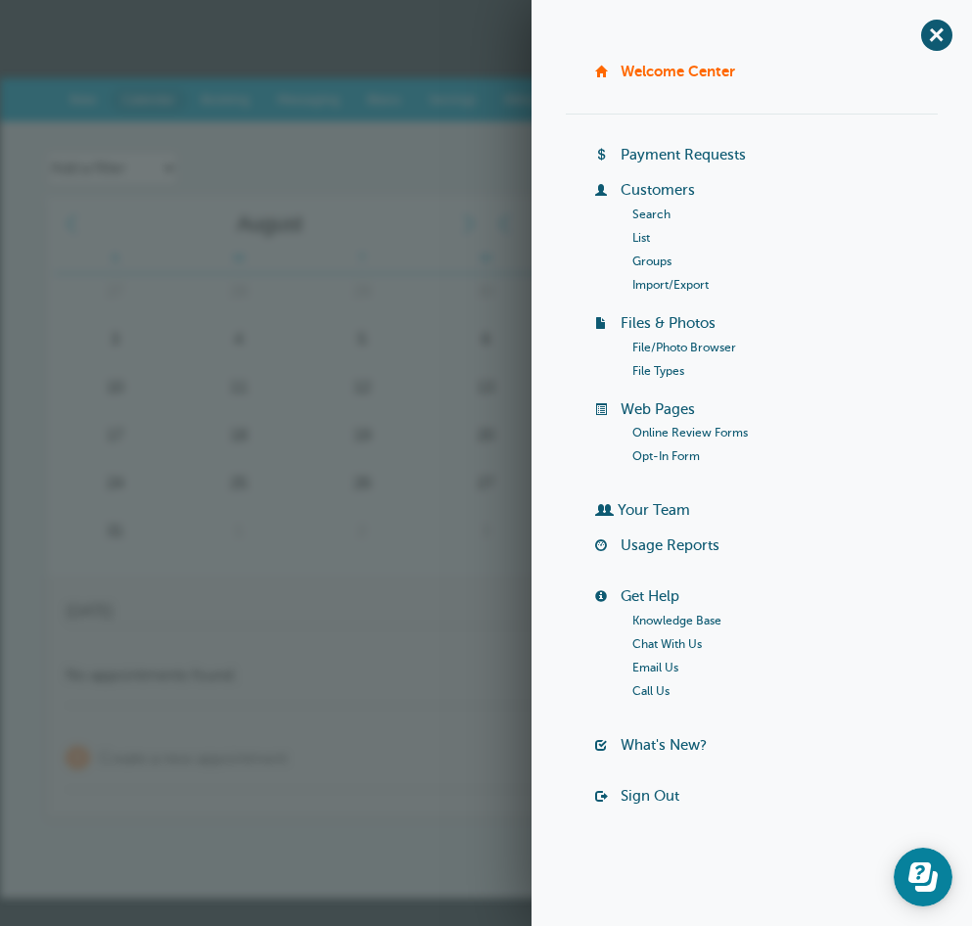
click at [649, 186] on link "Customers" at bounding box center [657, 190] width 74 height 16
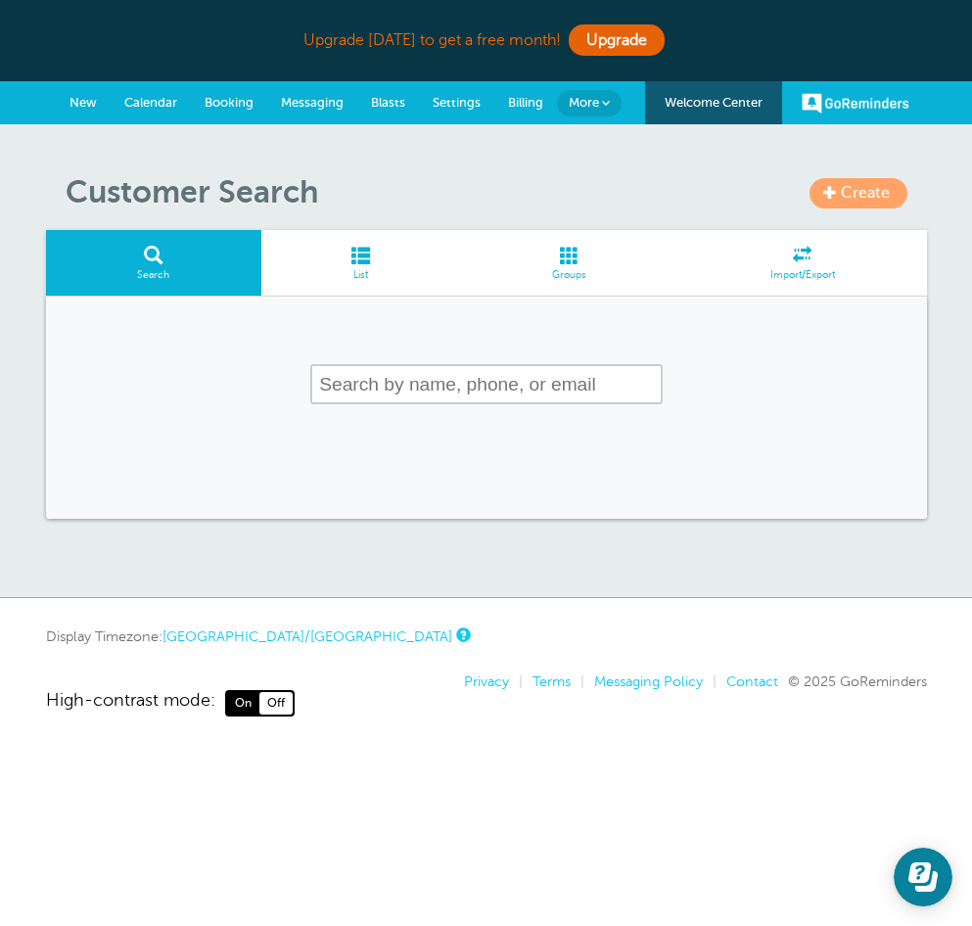
click at [411, 396] on input "text" at bounding box center [486, 384] width 352 height 40
type input "7183958909"
click at [164, 264] on span at bounding box center [154, 255] width 216 height 19
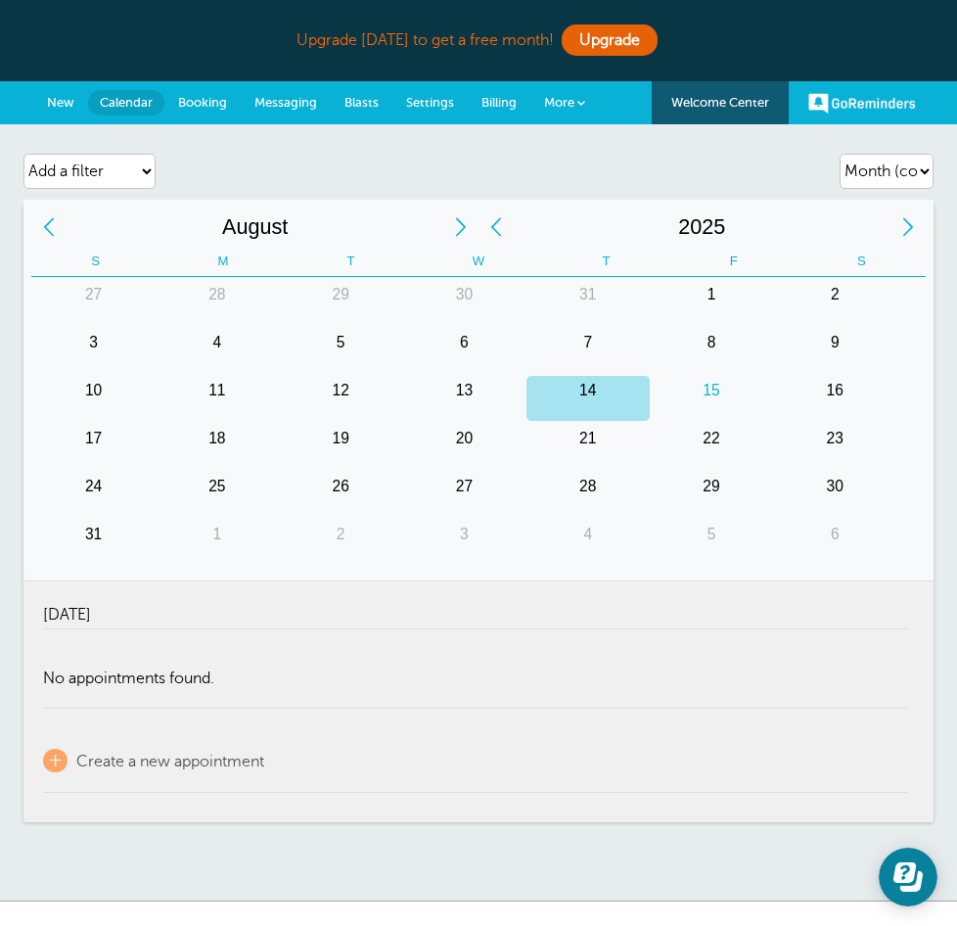
click at [574, 103] on span "More" at bounding box center [559, 102] width 30 height 15
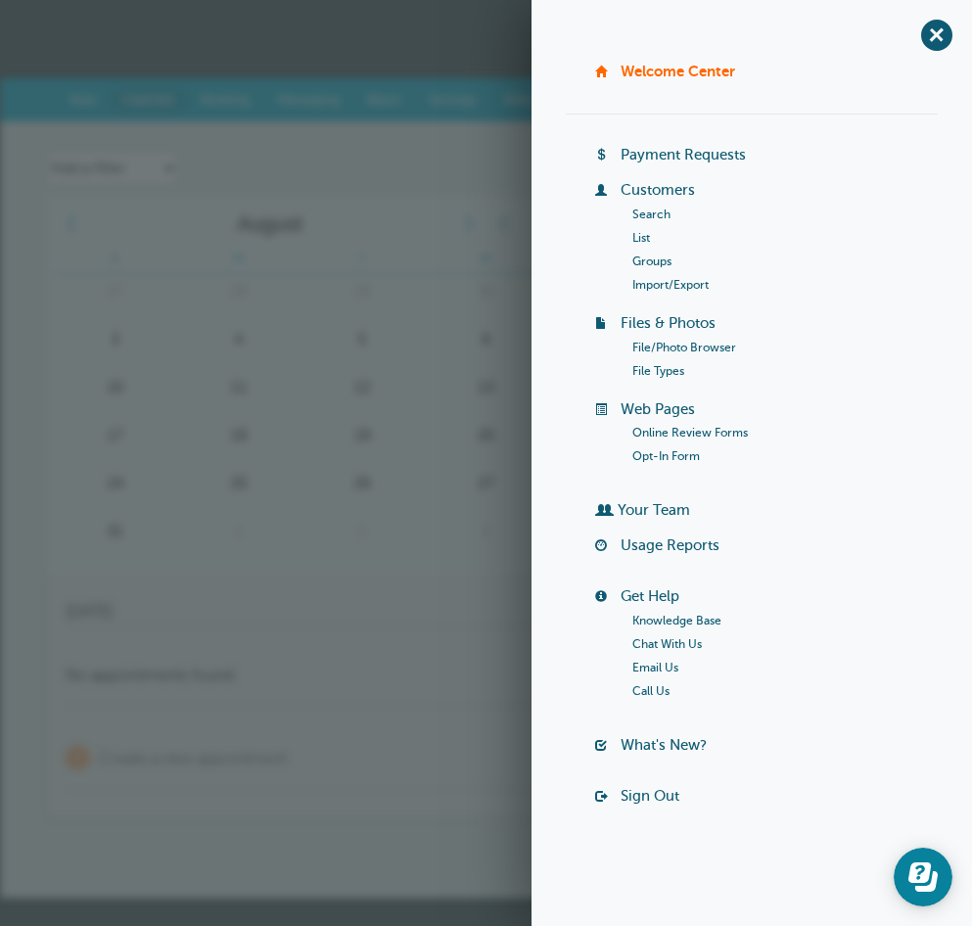
click at [653, 793] on link "Sign Out" at bounding box center [649, 796] width 59 height 16
